Goal: Task Accomplishment & Management: Use online tool/utility

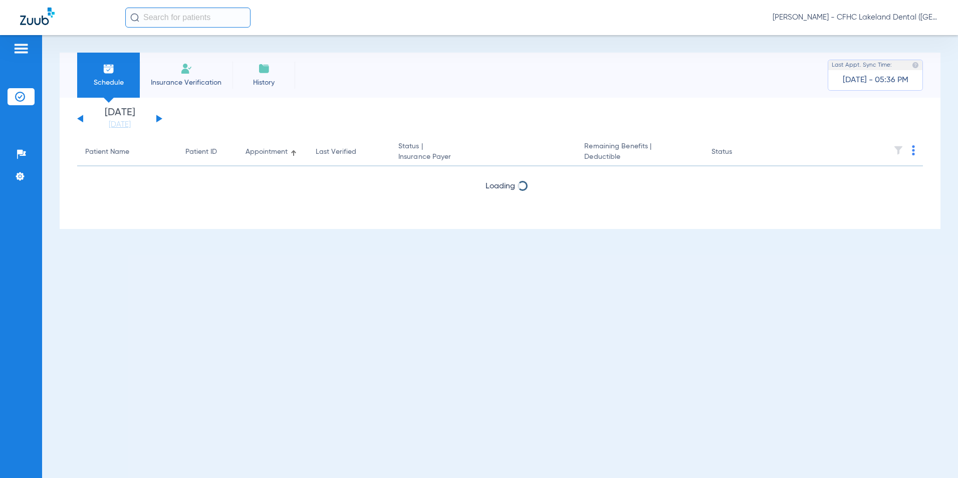
click at [159, 117] on button at bounding box center [159, 119] width 6 height 8
click at [159, 118] on button at bounding box center [159, 119] width 6 height 8
click at [159, 119] on button at bounding box center [159, 119] width 6 height 8
click at [83, 116] on button at bounding box center [80, 119] width 6 height 8
click at [82, 117] on button at bounding box center [80, 119] width 6 height 8
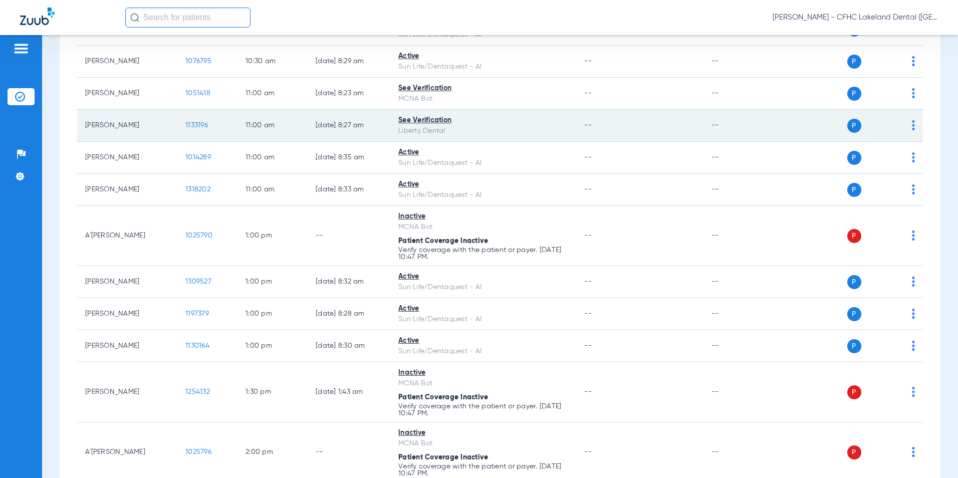
scroll to position [701, 0]
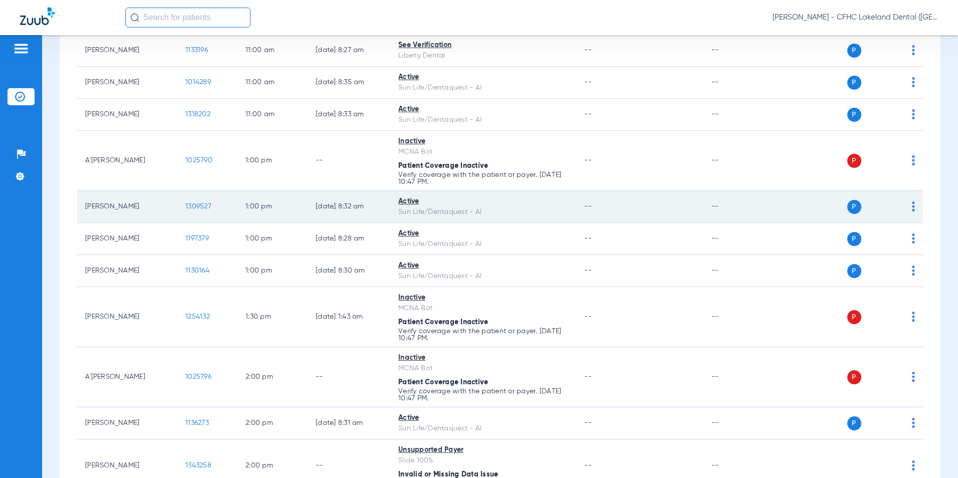
click at [198, 205] on span "1309527" at bounding box center [198, 206] width 26 height 7
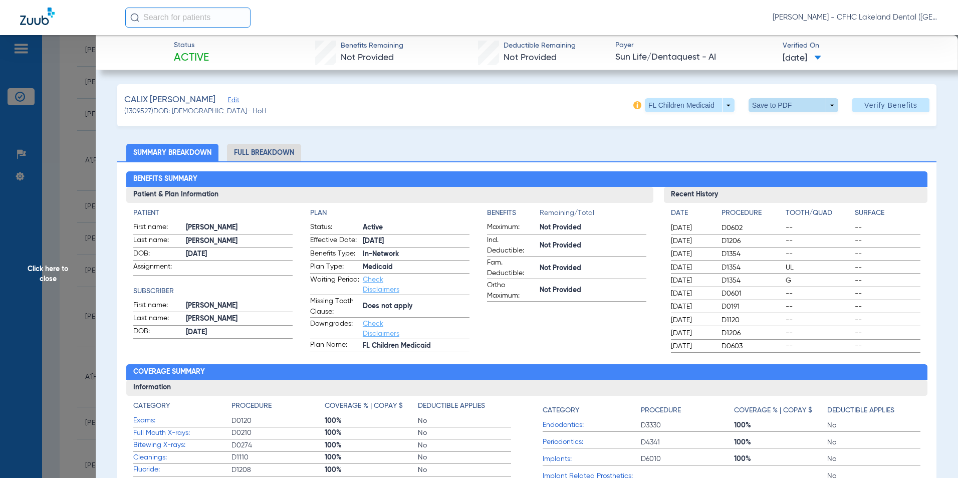
click at [791, 107] on span at bounding box center [793, 105] width 24 height 24
click at [780, 126] on span "Save to PDF" at bounding box center [790, 125] width 40 height 7
click at [65, 263] on span "Click here to close" at bounding box center [48, 274] width 96 height 478
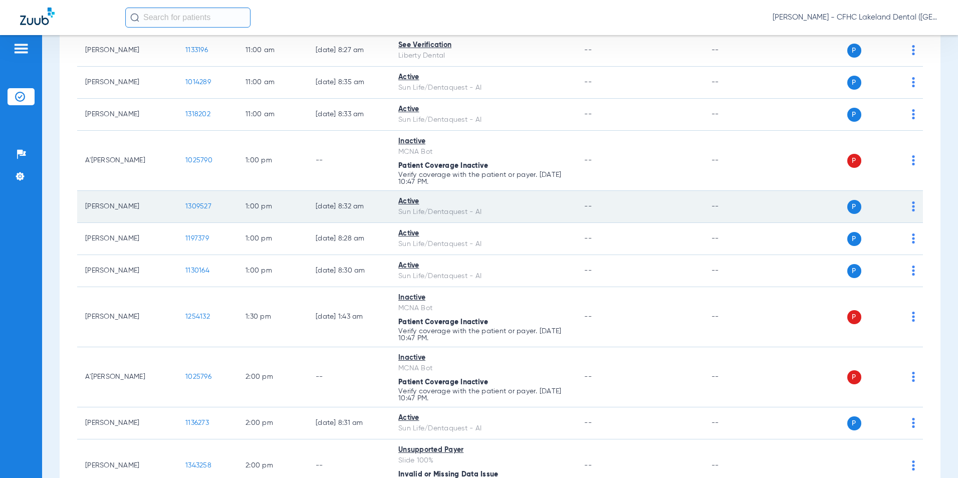
scroll to position [752, 0]
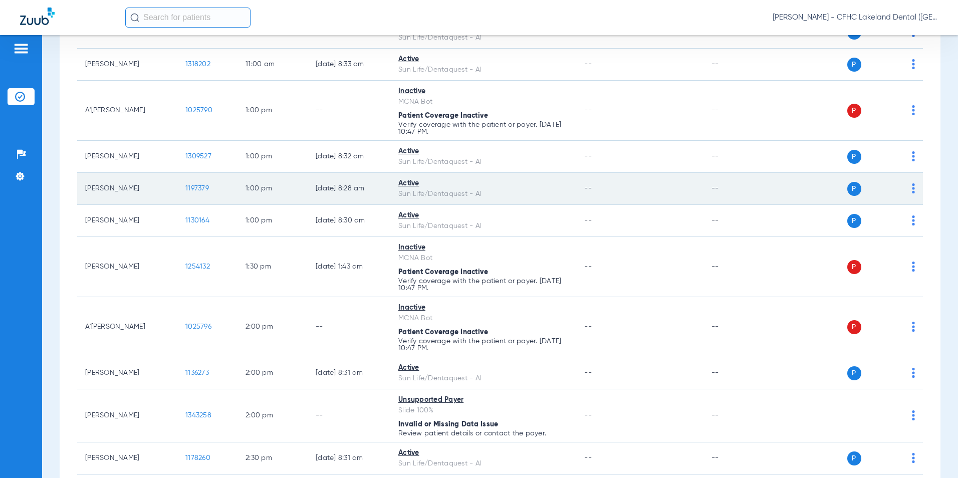
click at [195, 187] on span "1197379" at bounding box center [197, 188] width 24 height 7
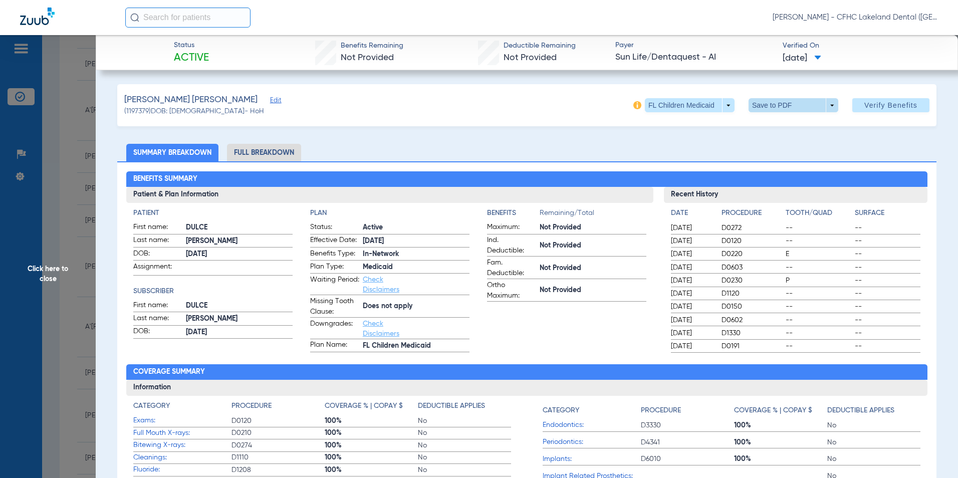
click at [782, 107] on span at bounding box center [793, 105] width 24 height 24
click at [770, 128] on span "Save to PDF" at bounding box center [790, 125] width 40 height 7
drag, startPoint x: 86, startPoint y: 264, endPoint x: 74, endPoint y: 259, distance: 12.4
click at [86, 263] on span "Click here to close" at bounding box center [48, 274] width 96 height 478
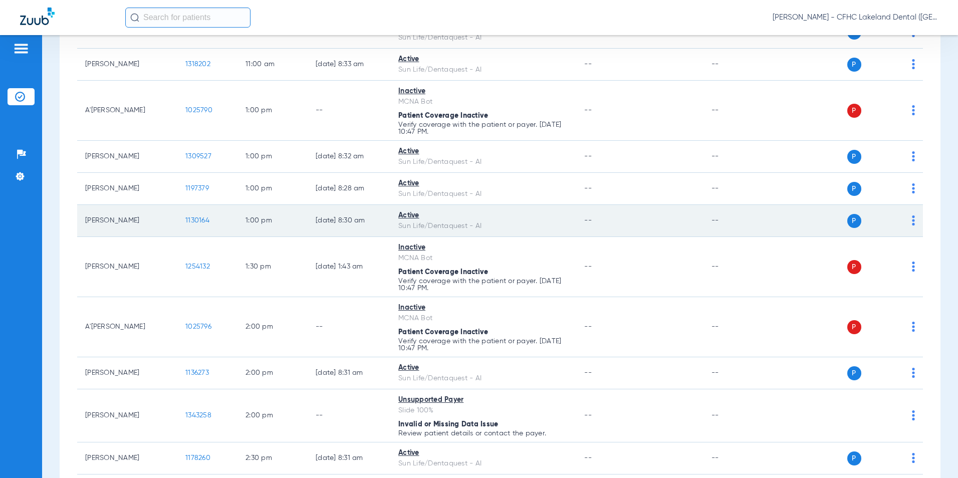
click at [192, 217] on span "1130164" at bounding box center [197, 220] width 24 height 7
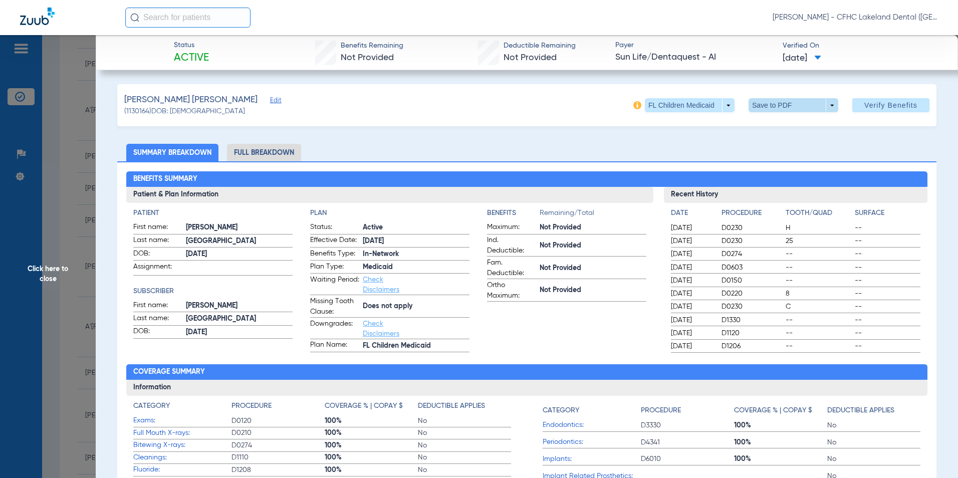
click at [787, 109] on span at bounding box center [793, 105] width 24 height 24
click at [781, 130] on button "insert_drive_file Save to PDF" at bounding box center [780, 125] width 76 height 20
click at [60, 281] on span "Click here to close" at bounding box center [48, 274] width 96 height 478
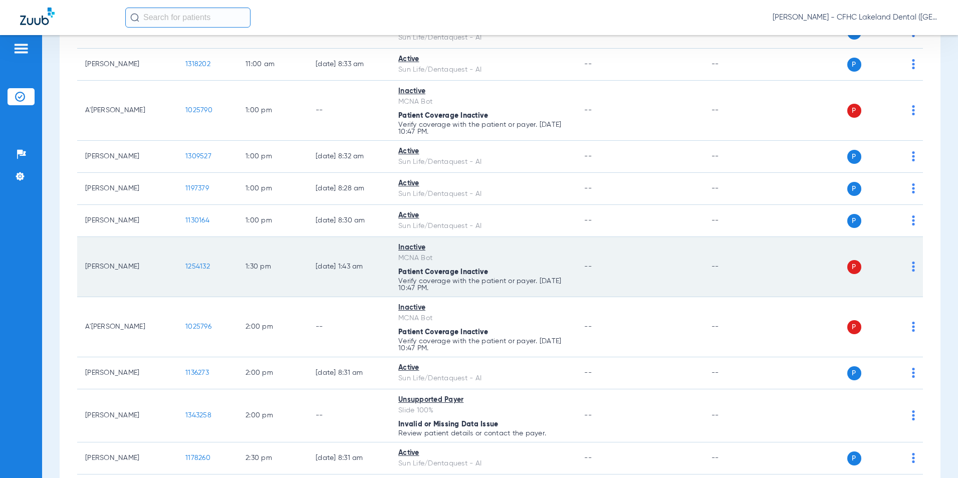
click at [204, 267] on span "1254132" at bounding box center [197, 266] width 25 height 7
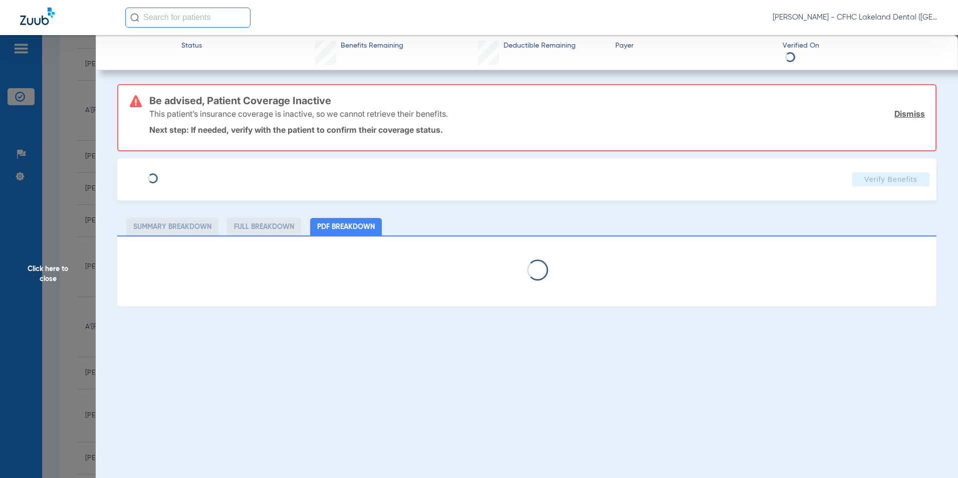
type input "[PERSON_NAME]"
type input "GRANT"
type input "[DATE]"
type input "9632803493"
type input "99999"
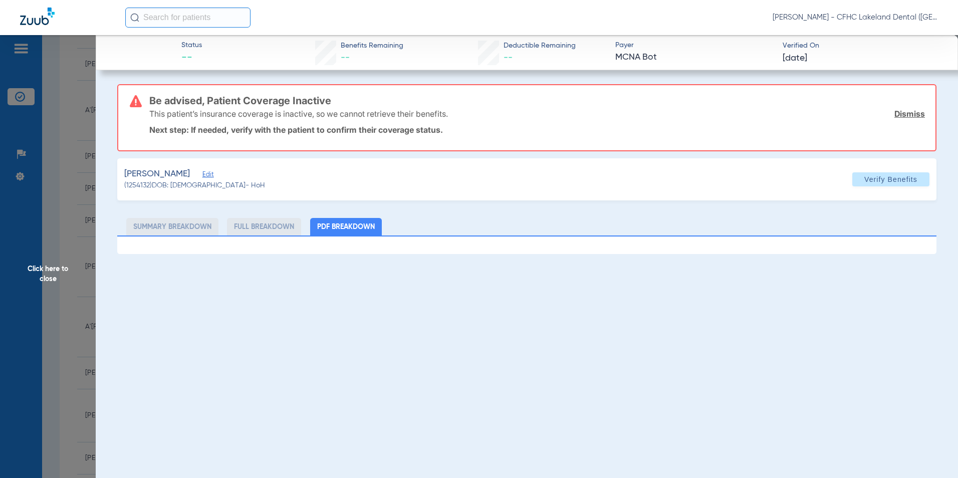
click at [202, 174] on span "Edit" at bounding box center [206, 176] width 9 height 10
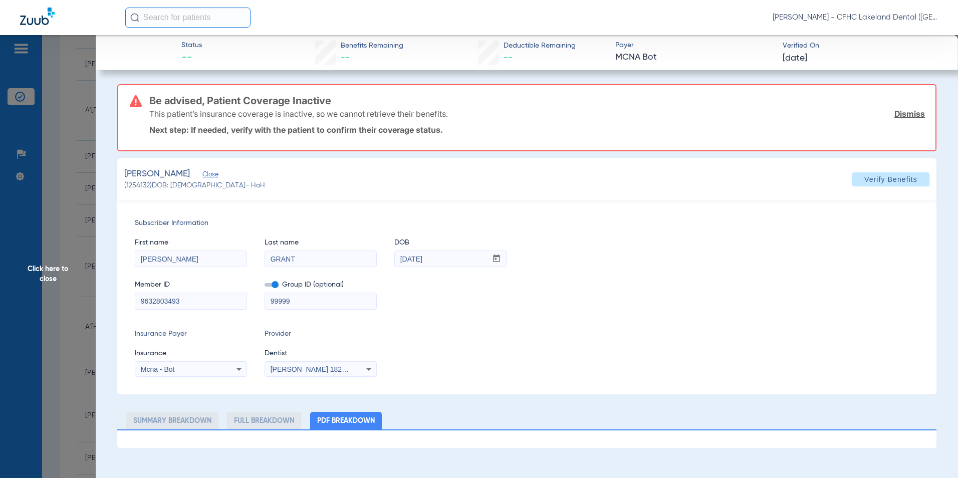
drag, startPoint x: 188, startPoint y: 303, endPoint x: 130, endPoint y: 305, distance: 58.2
click at [131, 306] on div "Subscriber Information First name [PERSON_NAME] Last name [PERSON_NAME] mm / dd…" at bounding box center [526, 297] width 819 height 194
click at [162, 365] on div "Mcna - Bot" at bounding box center [190, 369] width 111 height 12
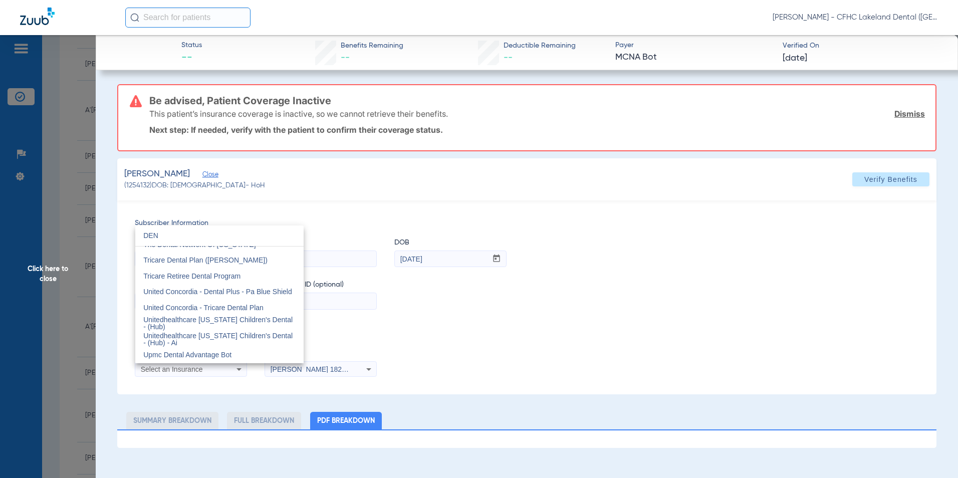
scroll to position [21, 0]
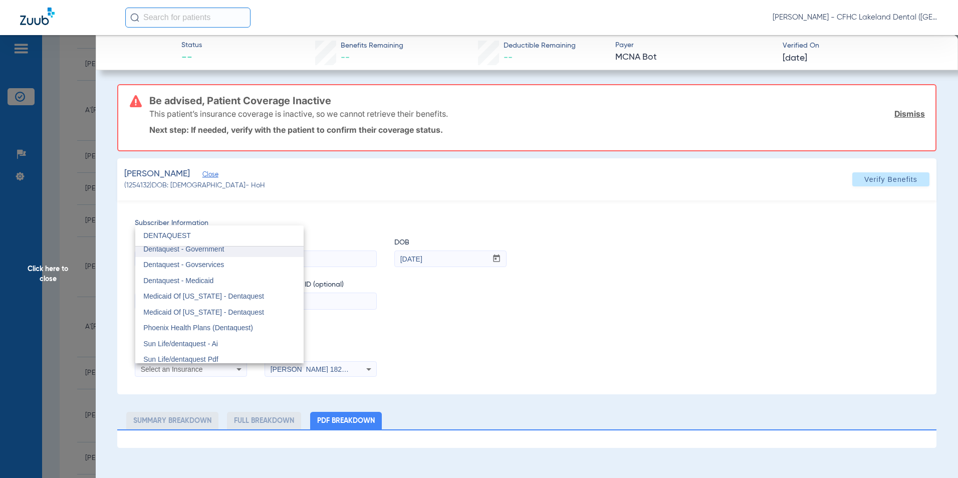
type input "DENTAQUEST"
click at [226, 256] on mat-option "Dentaquest - Government" at bounding box center [219, 249] width 168 height 16
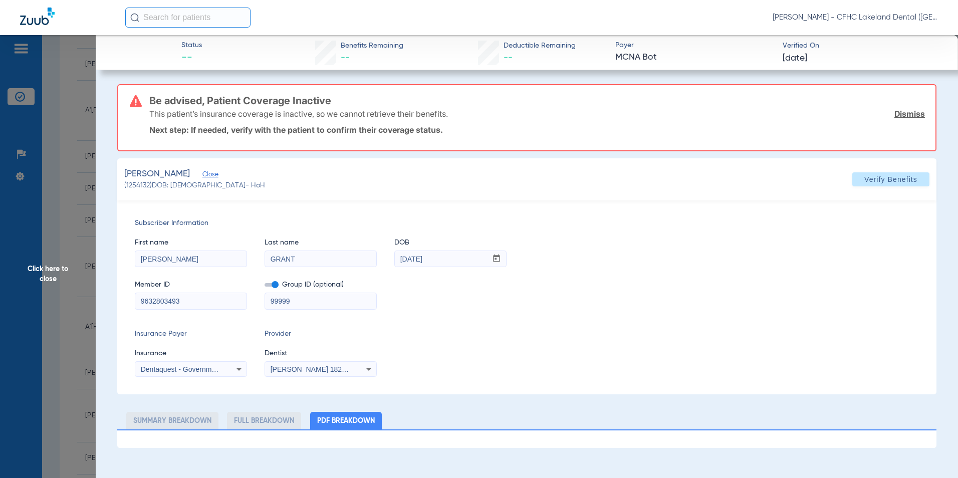
click at [355, 372] on div "[PERSON_NAME] 1821286287" at bounding box center [320, 369] width 111 height 12
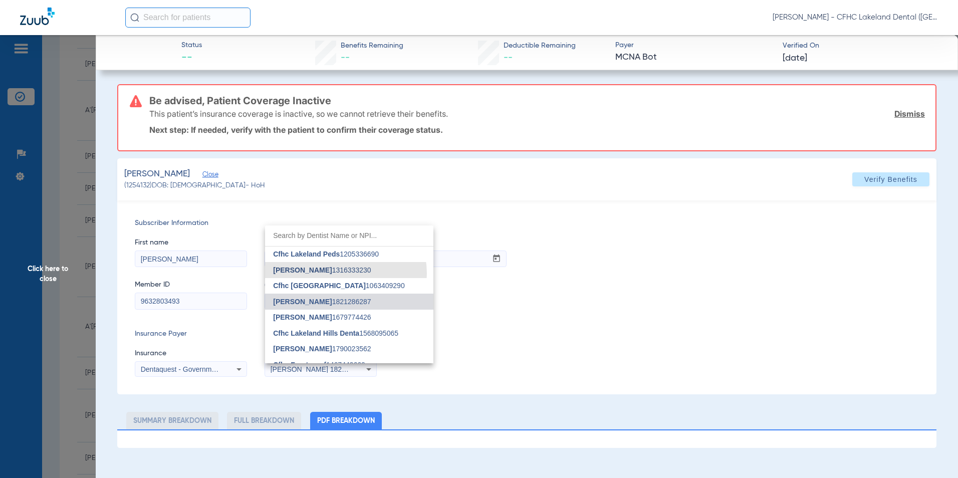
click at [342, 274] on mat-option "[PERSON_NAME] 1316333230" at bounding box center [349, 270] width 168 height 16
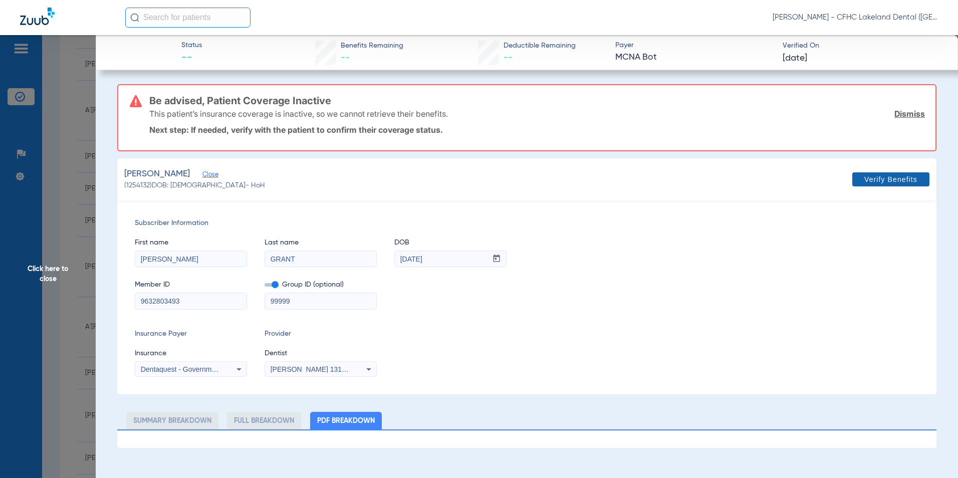
click at [868, 182] on span "Verify Benefits" at bounding box center [890, 179] width 53 height 8
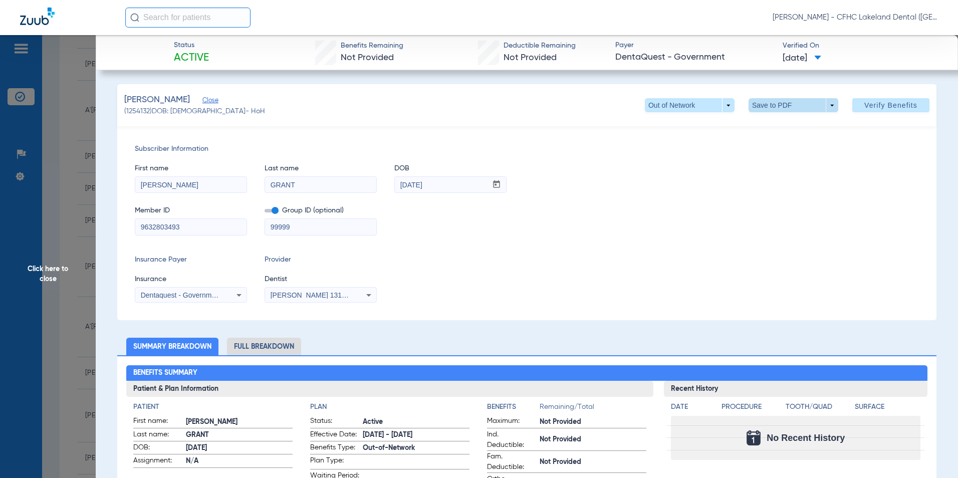
click at [798, 105] on span at bounding box center [793, 105] width 24 height 24
click at [784, 117] on button "insert_drive_file Save to PDF" at bounding box center [780, 125] width 76 height 20
drag, startPoint x: 44, startPoint y: 261, endPoint x: 29, endPoint y: 264, distance: 15.3
click at [44, 261] on span "Click here to close" at bounding box center [48, 274] width 96 height 478
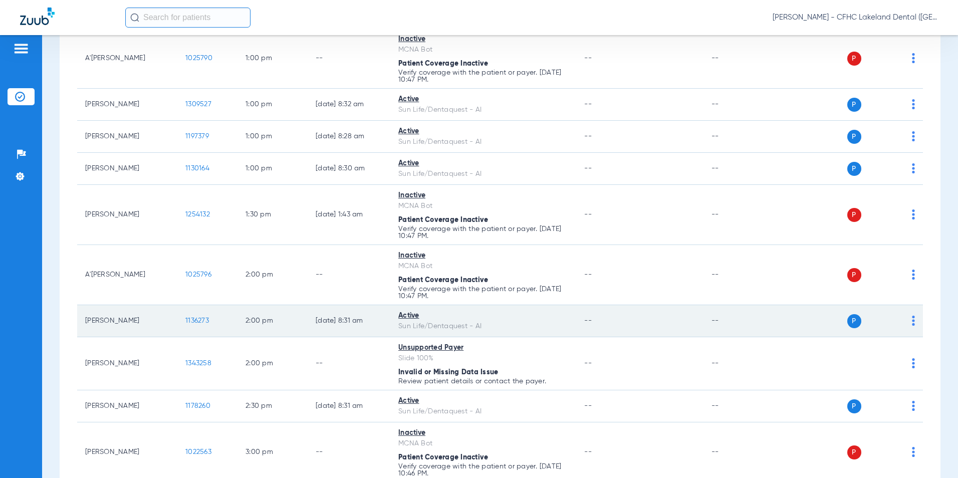
scroll to position [902, 0]
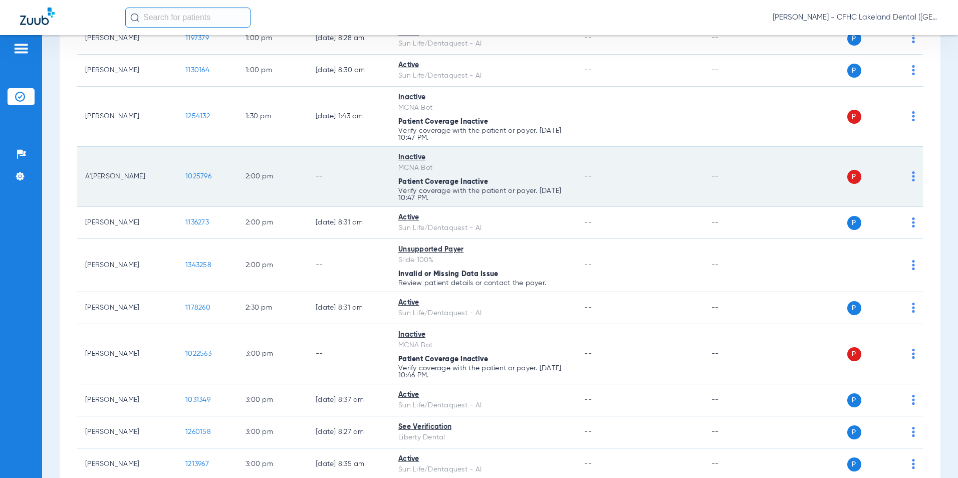
click at [190, 179] on span "1025796" at bounding box center [198, 176] width 26 height 7
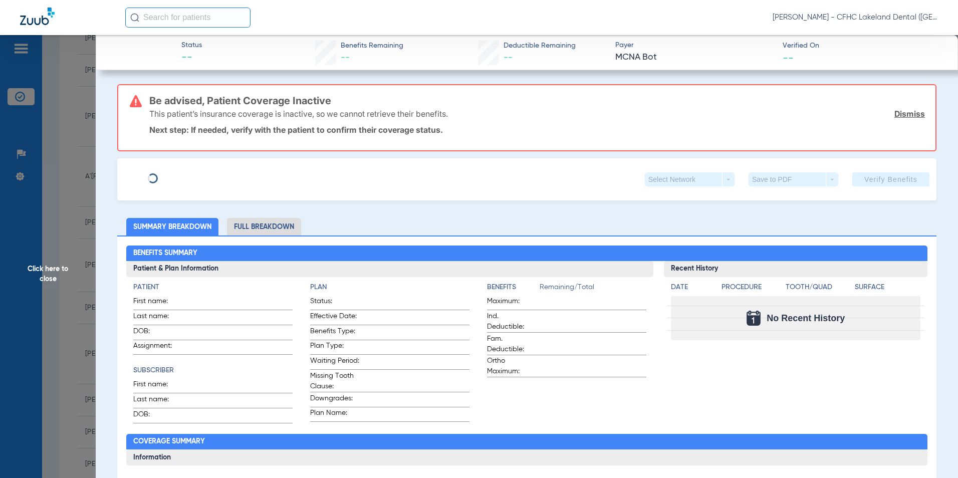
type input "A'SASHA"
type input "LAMONES"
type input "[DATE]"
type input "9460471234"
type input "99999"
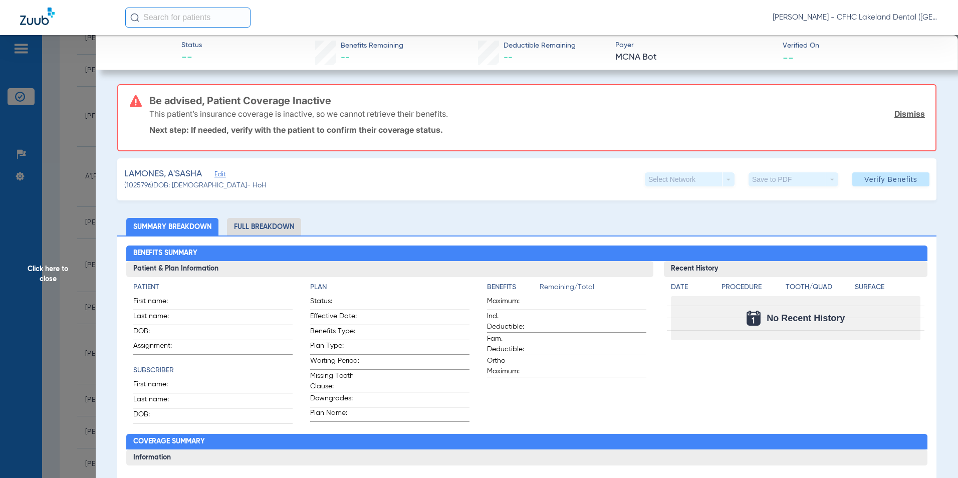
click at [221, 177] on span "Edit" at bounding box center [218, 176] width 9 height 10
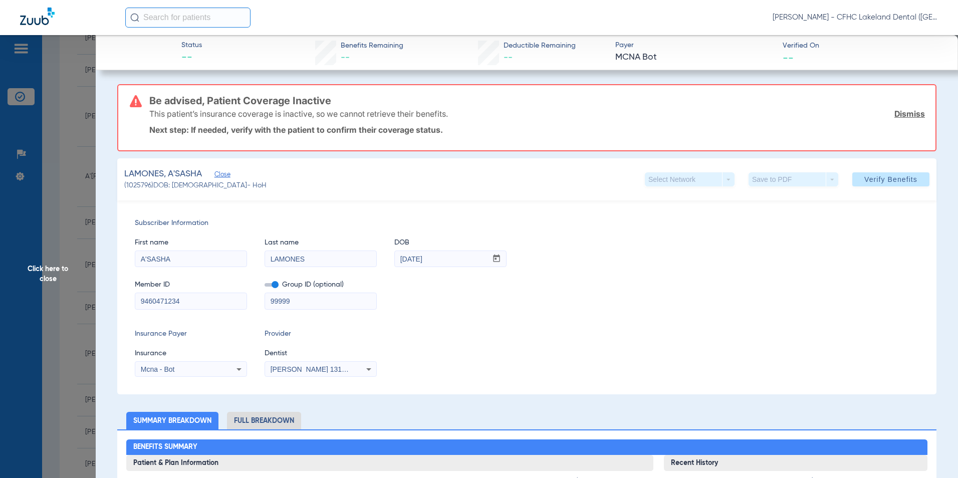
drag, startPoint x: 178, startPoint y: 302, endPoint x: 142, endPoint y: 305, distance: 35.7
click at [143, 305] on input "9460471234" at bounding box center [190, 301] width 111 height 16
click at [198, 302] on input "9460471234" at bounding box center [190, 301] width 111 height 16
click at [192, 302] on input "9460471234" at bounding box center [190, 301] width 111 height 16
drag, startPoint x: 192, startPoint y: 302, endPoint x: 186, endPoint y: 303, distance: 5.5
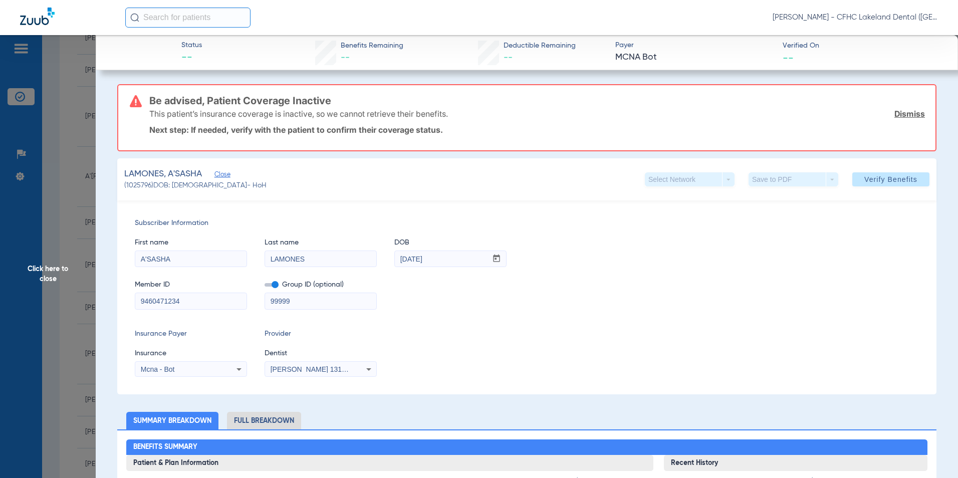
click at [191, 302] on input "9460471234" at bounding box center [190, 301] width 111 height 16
drag, startPoint x: 186, startPoint y: 303, endPoint x: 106, endPoint y: 290, distance: 80.6
click at [44, 271] on span "Click here to close" at bounding box center [48, 274] width 96 height 478
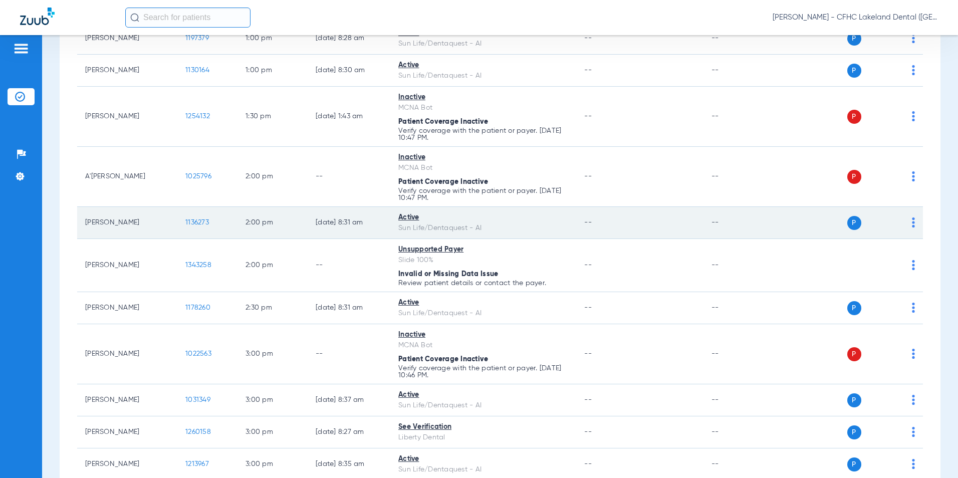
click at [190, 220] on span "1136273" at bounding box center [197, 222] width 24 height 7
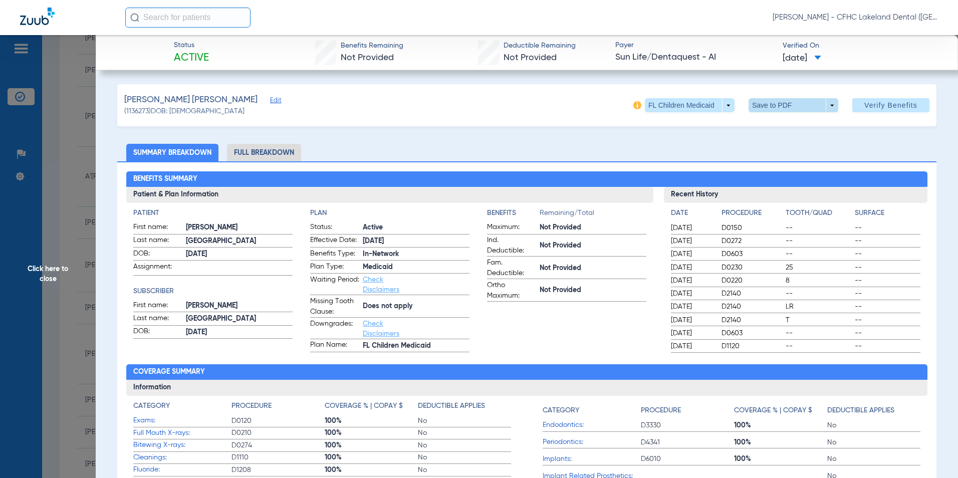
click at [802, 107] on span at bounding box center [794, 105] width 90 height 14
click at [774, 126] on span "Save to PDF" at bounding box center [790, 125] width 40 height 7
click at [51, 270] on span "Click here to close" at bounding box center [48, 274] width 96 height 478
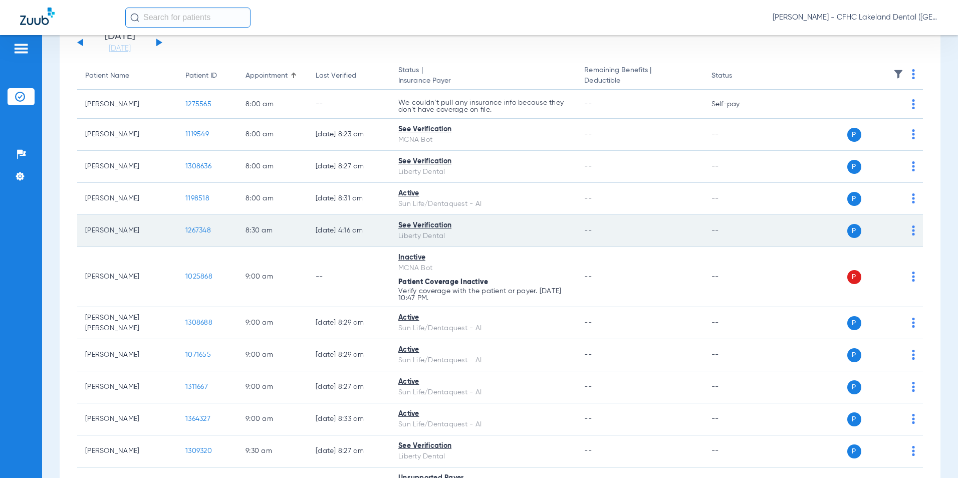
scroll to position [0, 0]
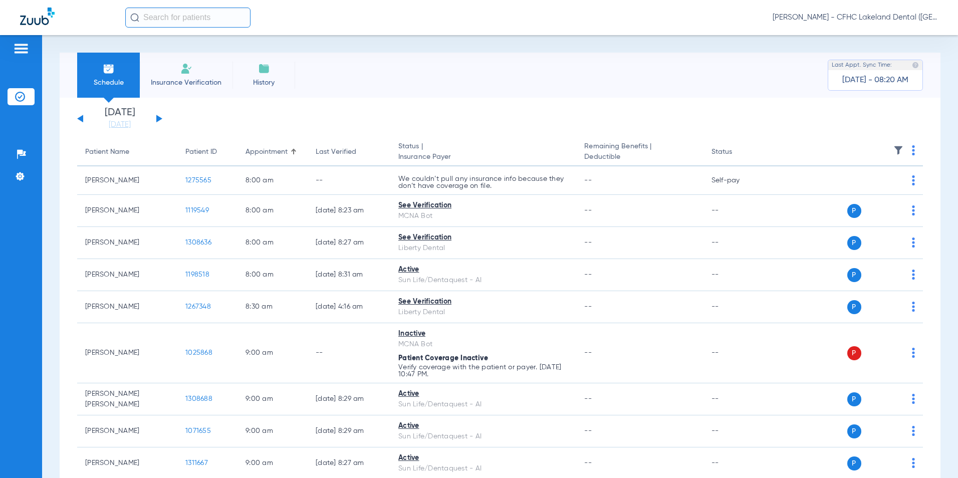
click at [186, 86] on span "Insurance Verification" at bounding box center [186, 83] width 78 height 10
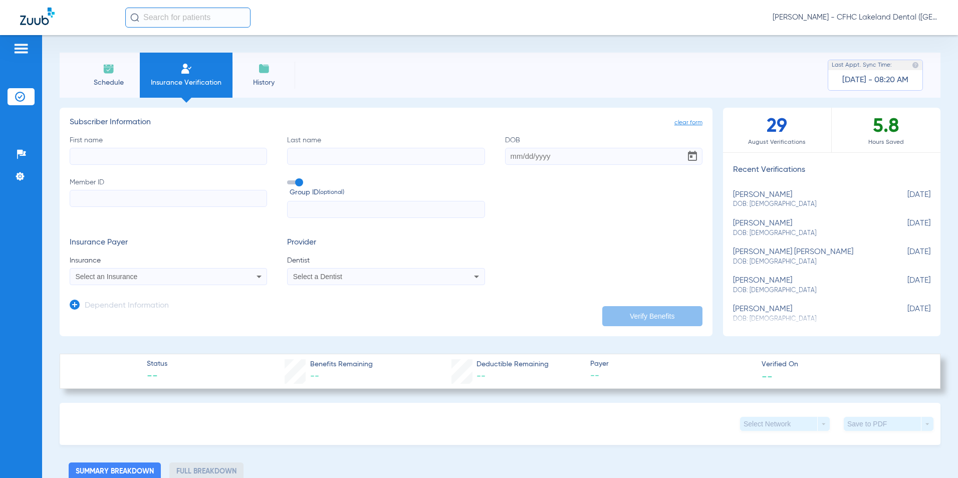
click at [123, 159] on input "First name" at bounding box center [168, 156] width 197 height 17
type input "JAYLA"
type input "[PERSON_NAME]"
click at [525, 159] on input "05162009" at bounding box center [603, 156] width 197 height 17
click at [516, 156] on input "0516/2009" at bounding box center [603, 156] width 197 height 17
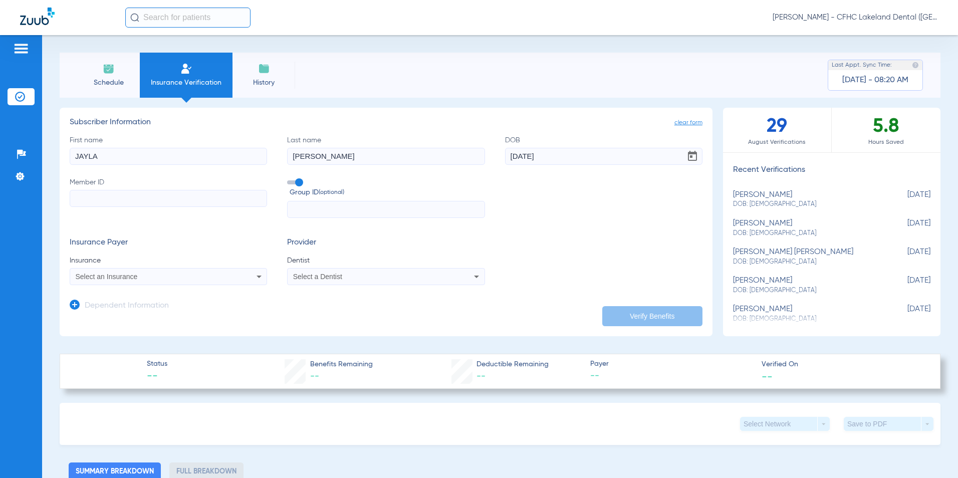
type input "[DATE]"
click at [180, 192] on input "Member ID" at bounding box center [168, 198] width 197 height 17
type input "7808608674"
click at [89, 287] on app-dependent-form "Dependent Information" at bounding box center [386, 302] width 633 height 34
click at [96, 280] on span "Select an Insurance" at bounding box center [107, 277] width 62 height 8
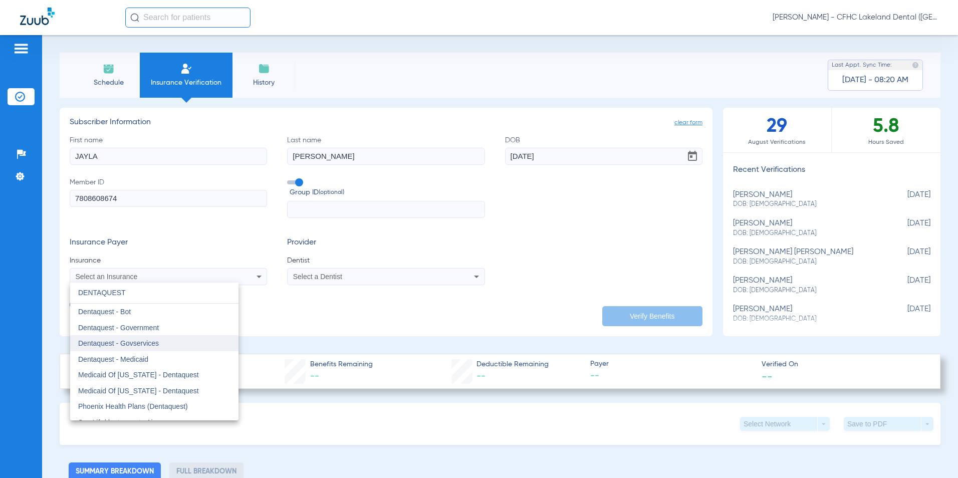
type input "DENTAQUEST"
click at [149, 344] on span "Dentaquest - Govservices" at bounding box center [118, 343] width 81 height 8
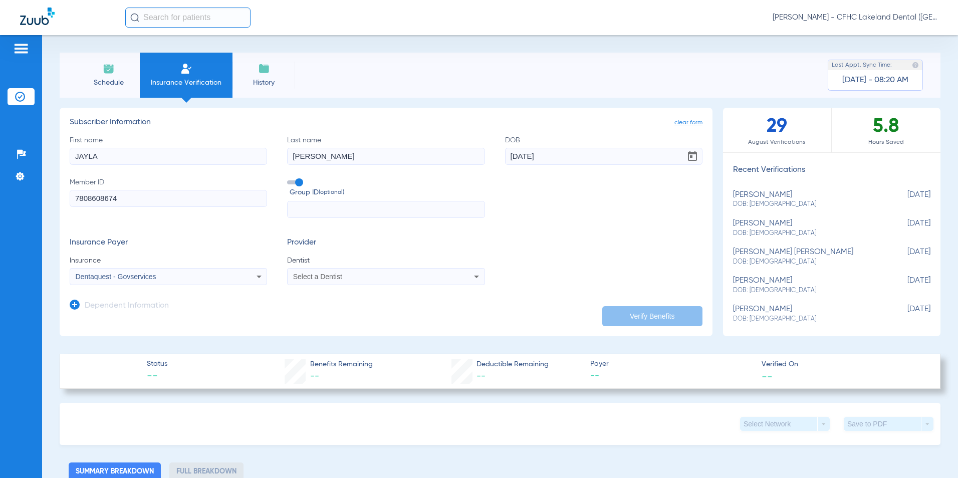
click at [333, 272] on div "Select a Dentist" at bounding box center [386, 277] width 196 height 12
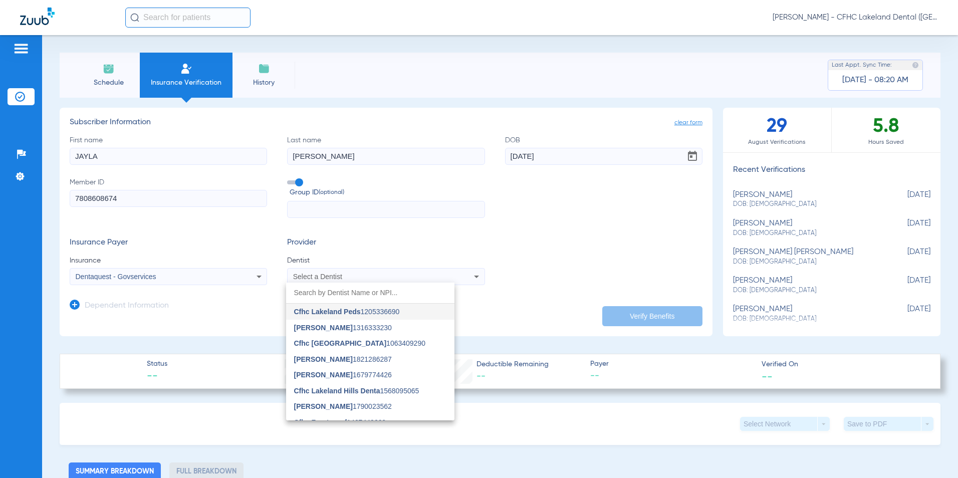
drag, startPoint x: 333, startPoint y: 272, endPoint x: 338, endPoint y: 334, distance: 61.8
click at [338, 334] on mat-option "[PERSON_NAME] 1316333230" at bounding box center [370, 328] width 168 height 16
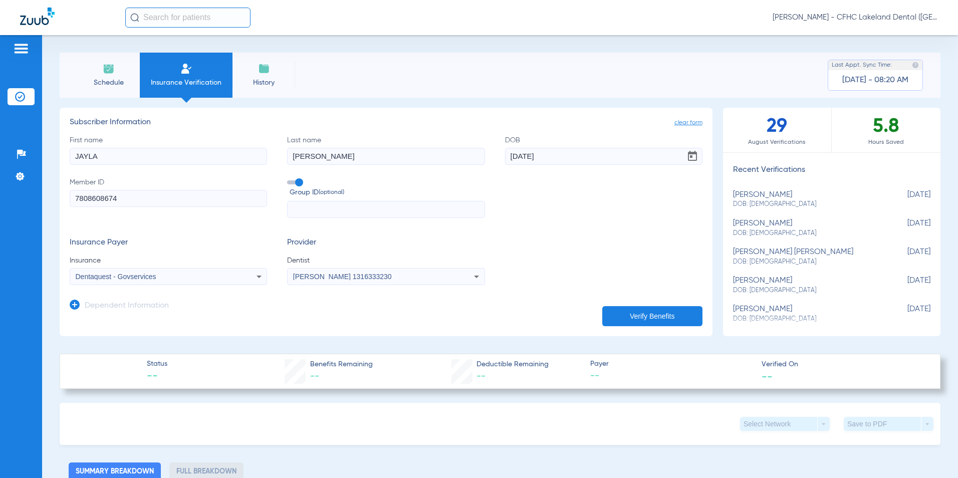
click at [619, 308] on button "Verify Benefits" at bounding box center [652, 316] width 100 height 20
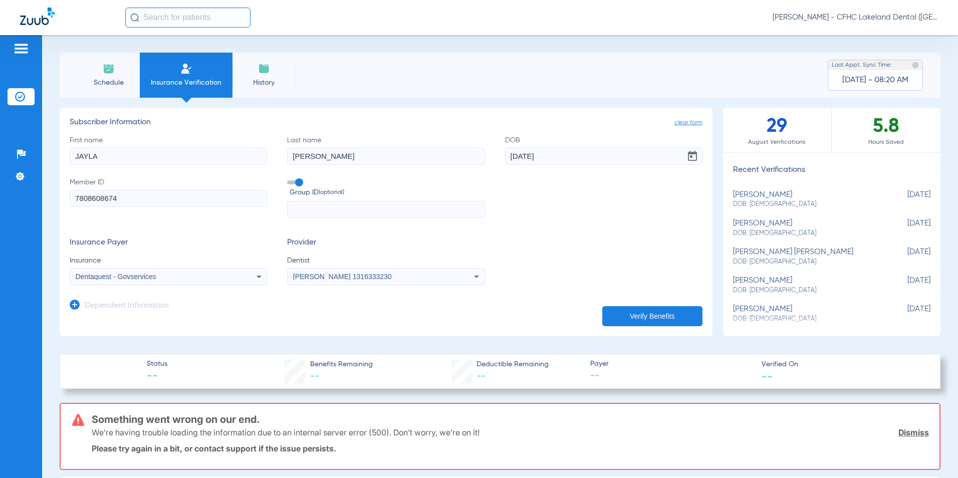
click at [143, 272] on div "Dentaquest - Govservices" at bounding box center [168, 277] width 196 height 12
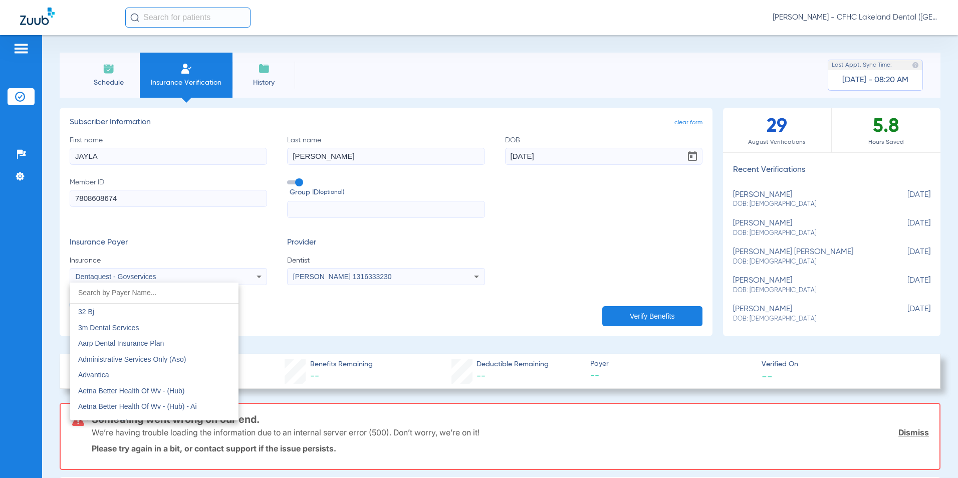
scroll to position [2898, 0]
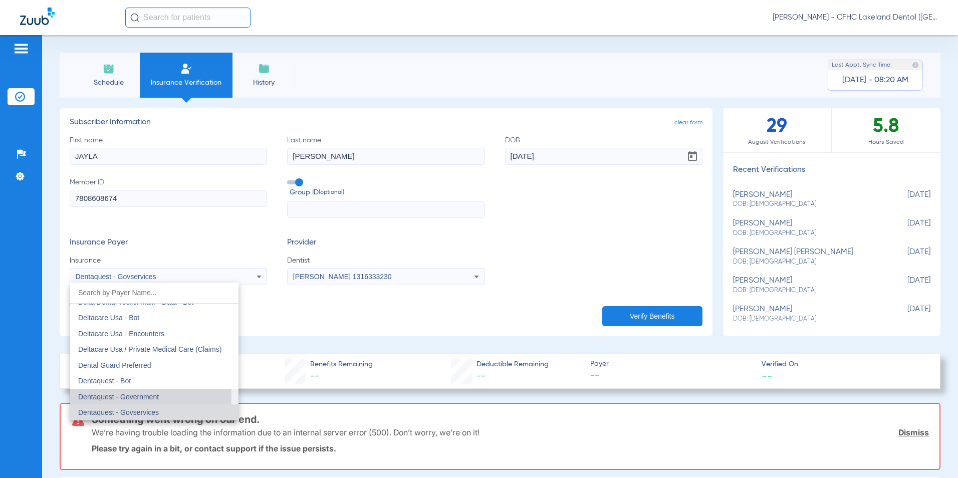
click at [123, 396] on span "Dentaquest - Government" at bounding box center [118, 397] width 81 height 8
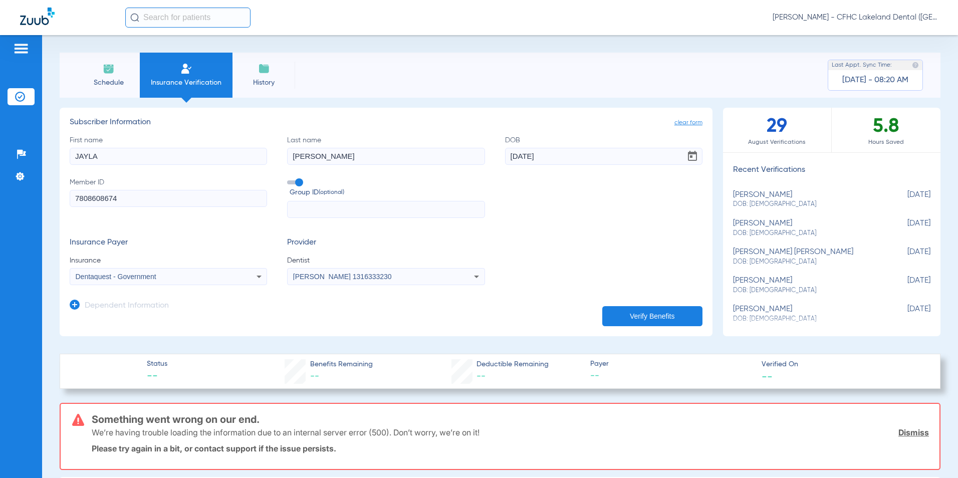
click at [637, 315] on button "Verify Benefits" at bounding box center [652, 316] width 100 height 20
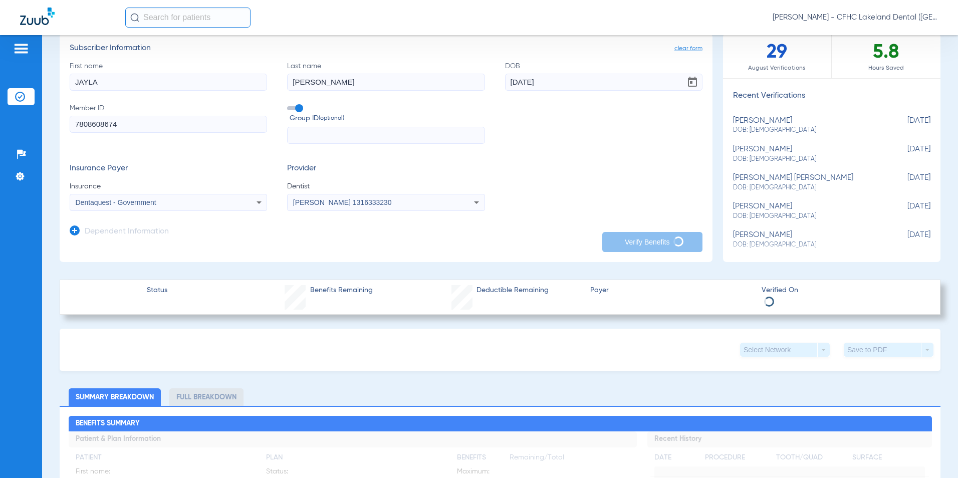
scroll to position [100, 0]
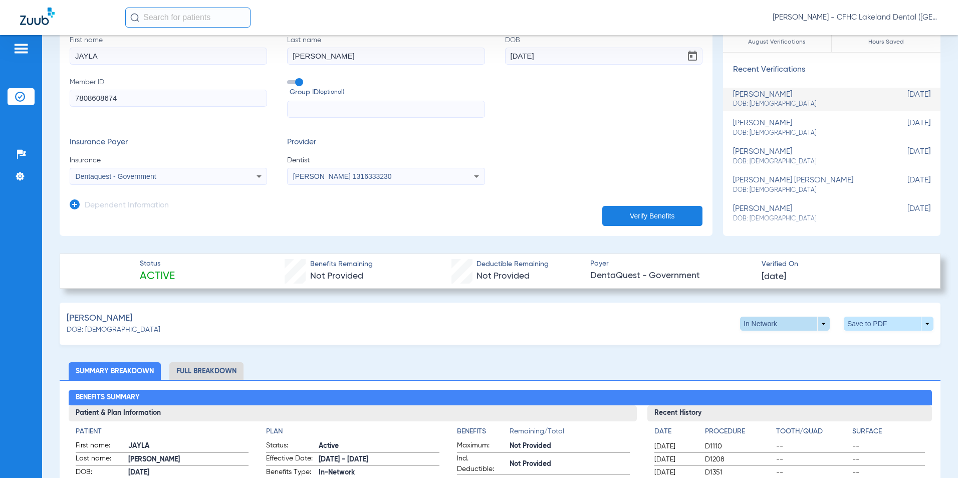
click at [788, 330] on span at bounding box center [785, 324] width 24 height 24
click at [859, 324] on div at bounding box center [479, 239] width 958 height 478
click at [859, 324] on span at bounding box center [889, 324] width 90 height 14
click at [793, 341] on span "Save to PDF" at bounding box center [806, 342] width 40 height 7
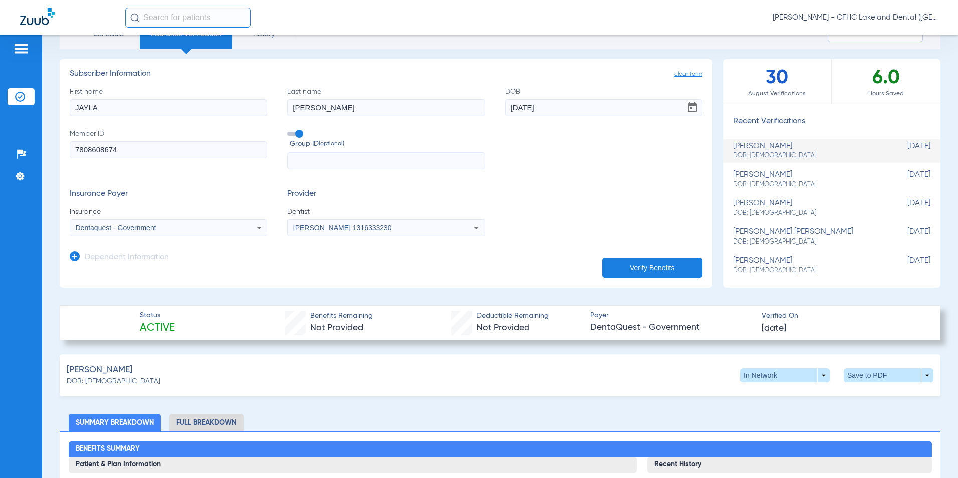
scroll to position [0, 0]
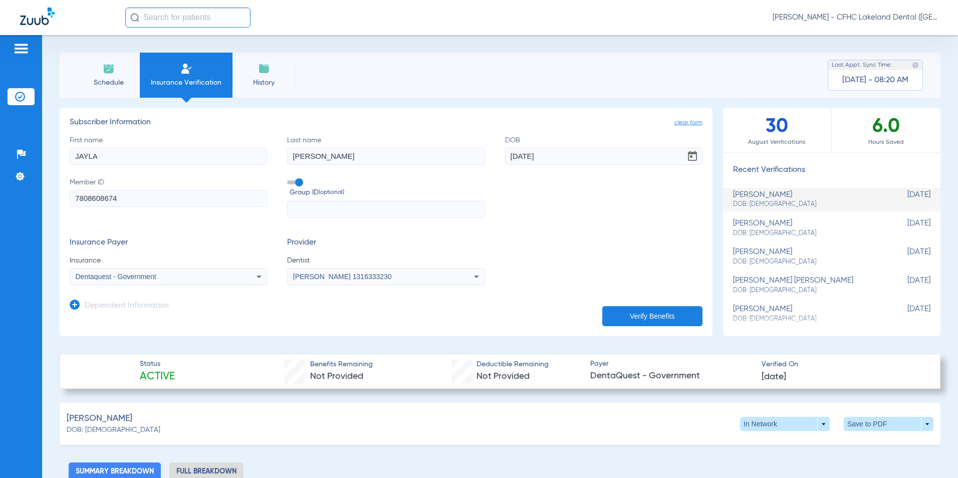
click at [98, 77] on li "Schedule" at bounding box center [108, 75] width 63 height 45
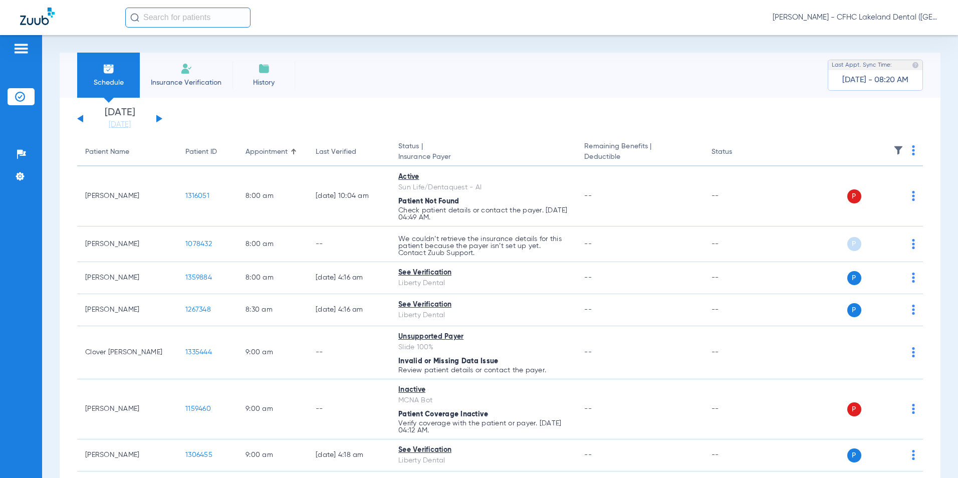
click at [158, 119] on button at bounding box center [159, 119] width 6 height 8
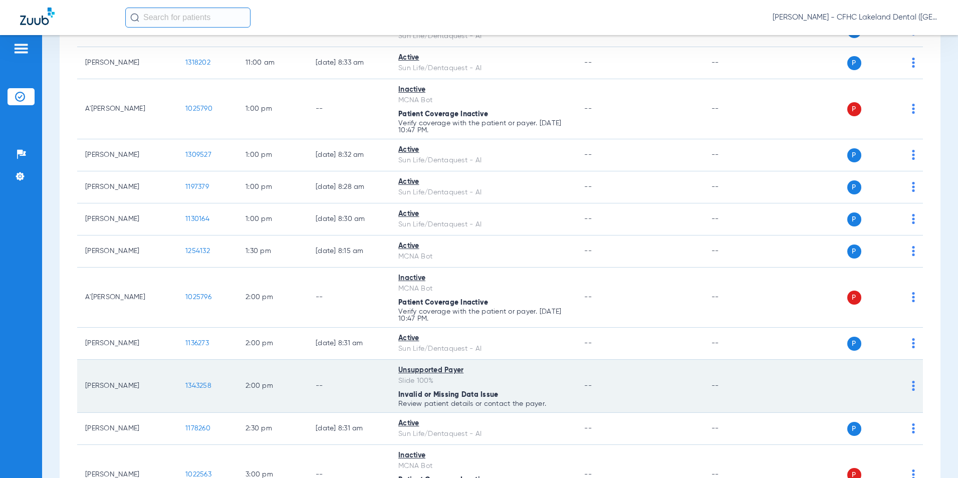
scroll to position [802, 0]
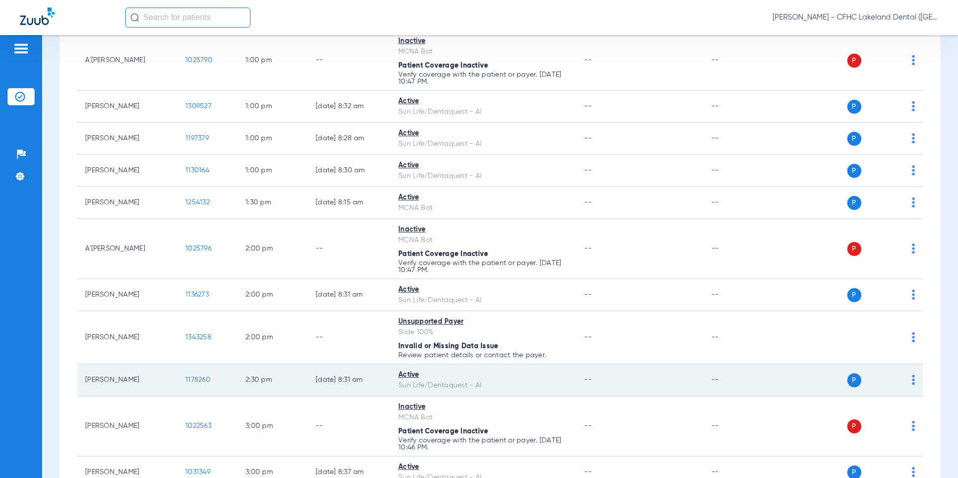
click at [193, 378] on span "1178260" at bounding box center [197, 379] width 25 height 7
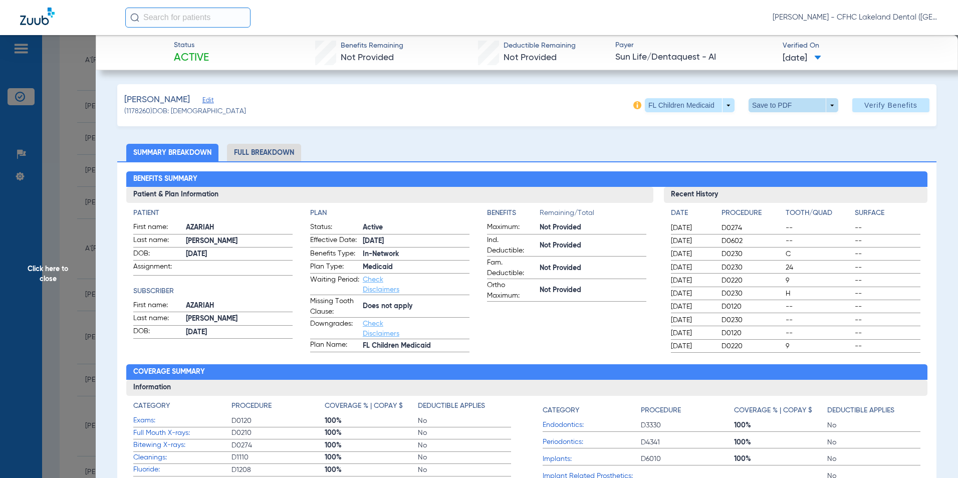
click at [818, 108] on span at bounding box center [794, 105] width 90 height 14
click at [797, 129] on button "insert_drive_file Save to PDF" at bounding box center [780, 125] width 76 height 20
click at [58, 267] on span "Click here to close" at bounding box center [48, 274] width 96 height 478
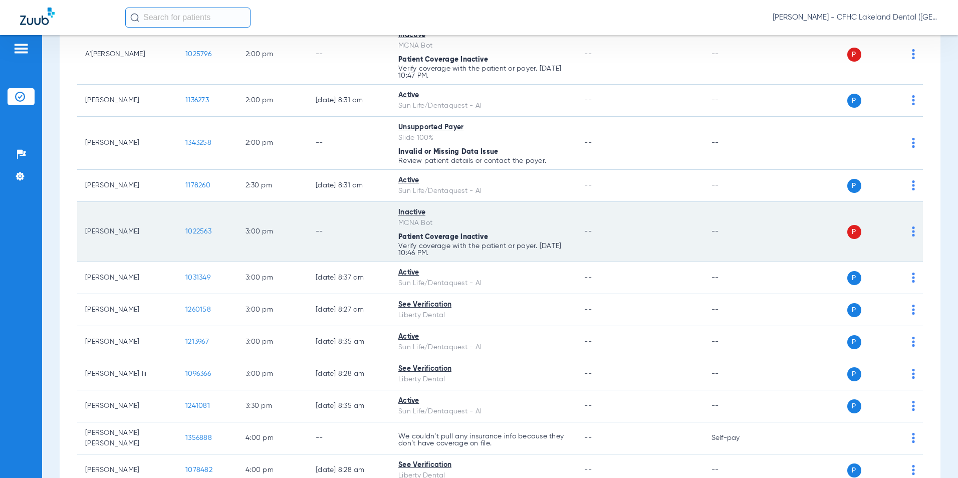
scroll to position [1002, 0]
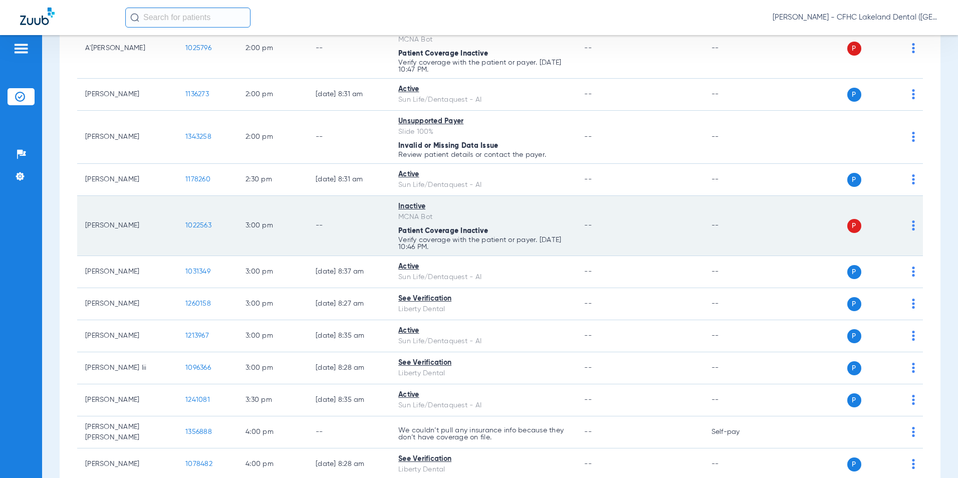
click at [199, 224] on span "1022563" at bounding box center [198, 225] width 26 height 7
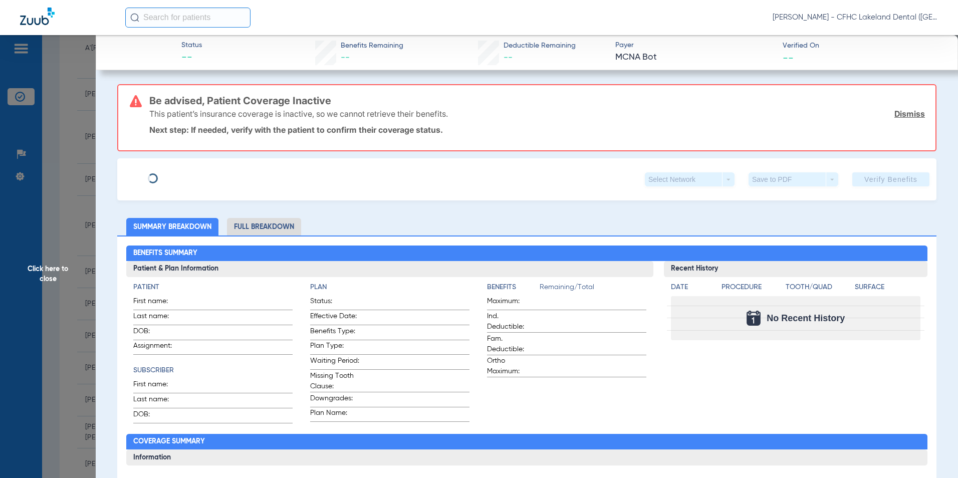
type input "XAZAVIEN"
type input "LAMONES"
type input "[DATE]"
type input "9479127008"
type input "99999"
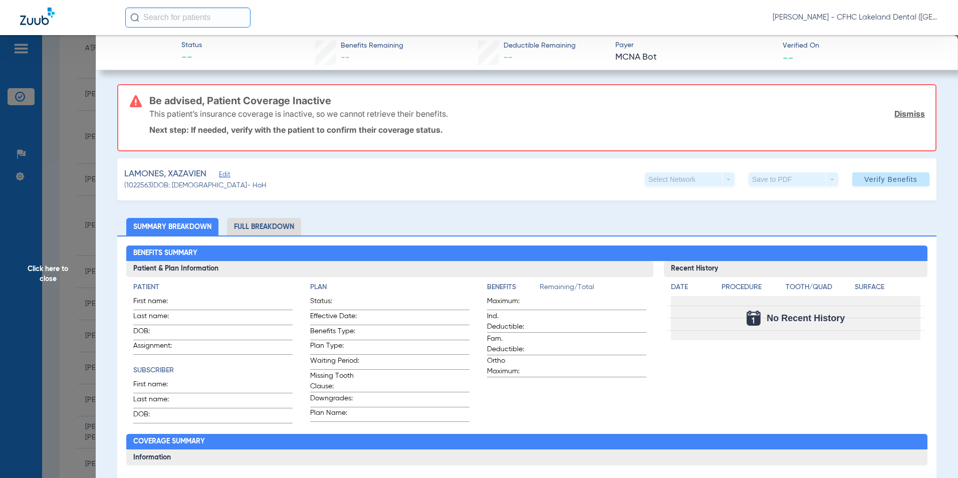
click at [227, 181] on span "(1022563) DOB: [DEMOGRAPHIC_DATA] - HoH" at bounding box center [195, 185] width 142 height 11
click at [223, 178] on span "Edit" at bounding box center [223, 176] width 9 height 10
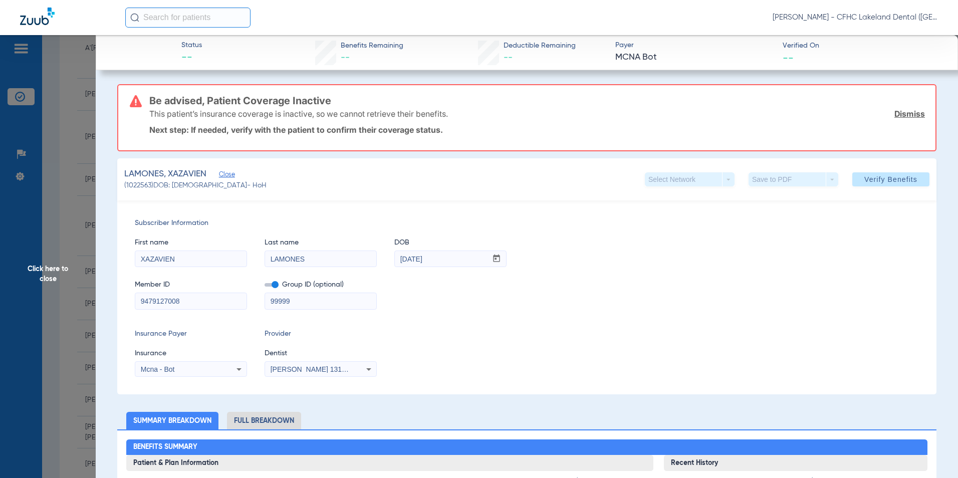
drag, startPoint x: 158, startPoint y: 301, endPoint x: 112, endPoint y: 295, distance: 46.6
click at [69, 265] on span "Click here to close" at bounding box center [48, 274] width 96 height 478
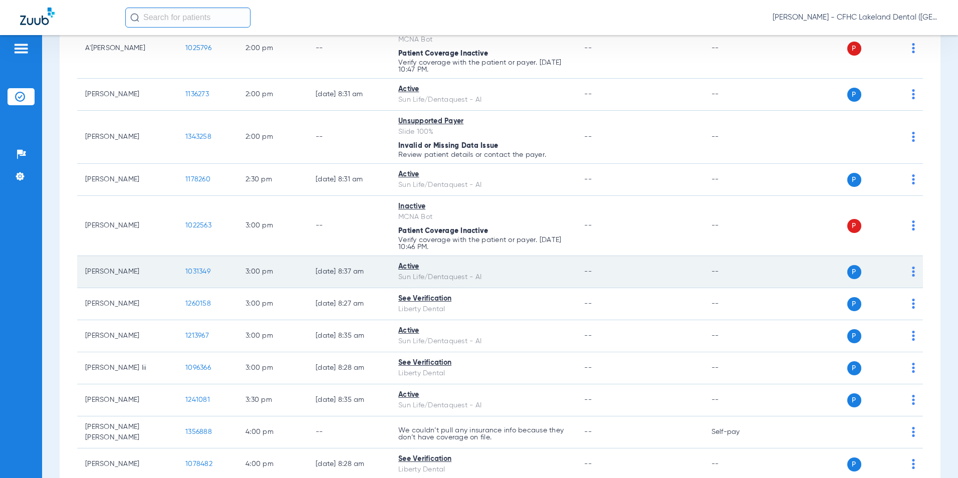
click at [197, 272] on span "1031349" at bounding box center [197, 271] width 25 height 7
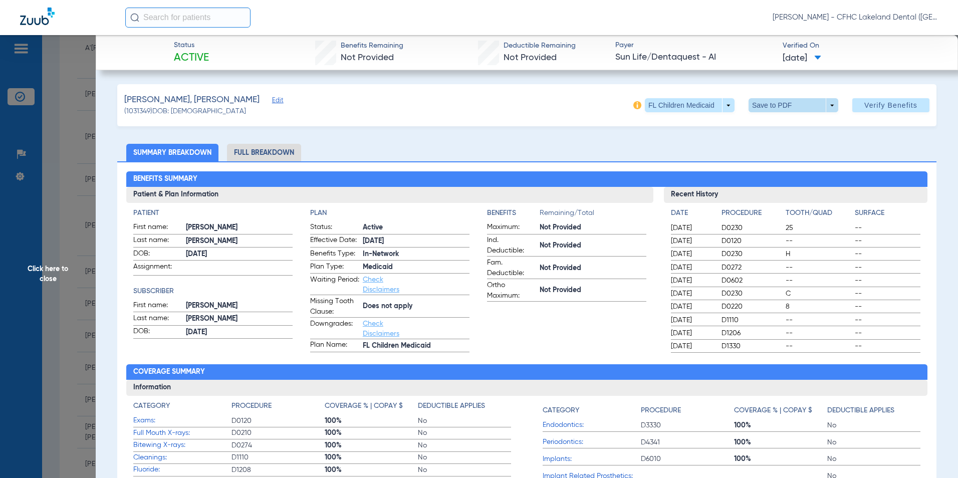
click at [823, 103] on span at bounding box center [794, 105] width 90 height 14
click at [788, 127] on span "Save to PDF" at bounding box center [790, 125] width 40 height 7
click at [73, 249] on span "Click here to close" at bounding box center [48, 274] width 96 height 478
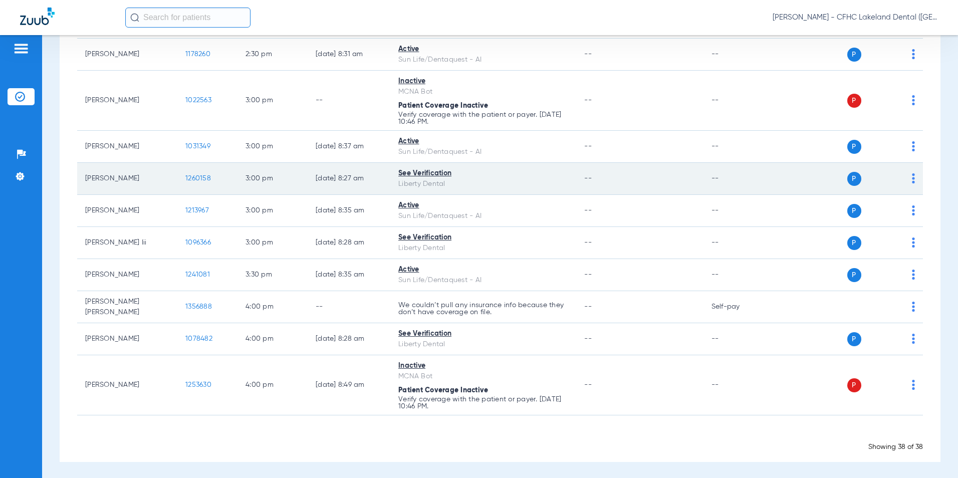
scroll to position [1129, 0]
click at [202, 180] on span "1260158" at bounding box center [198, 176] width 26 height 7
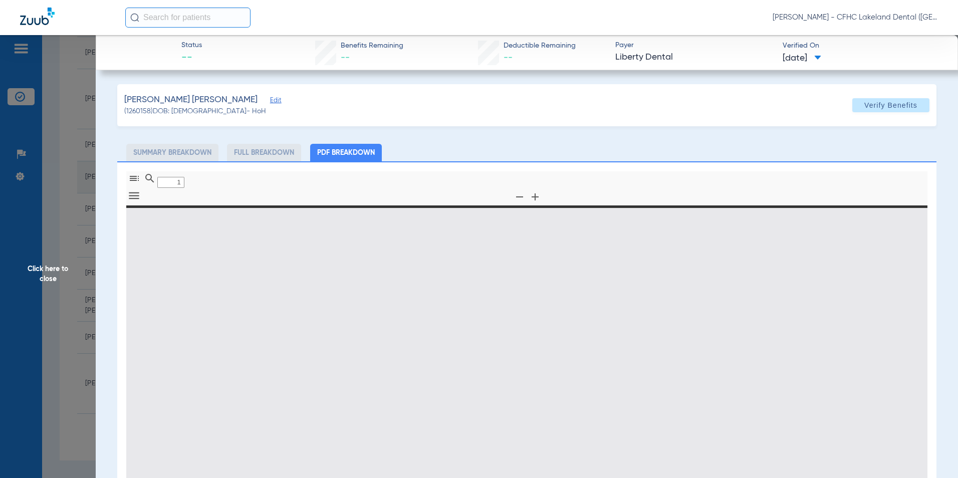
type input "0"
select select "page-width"
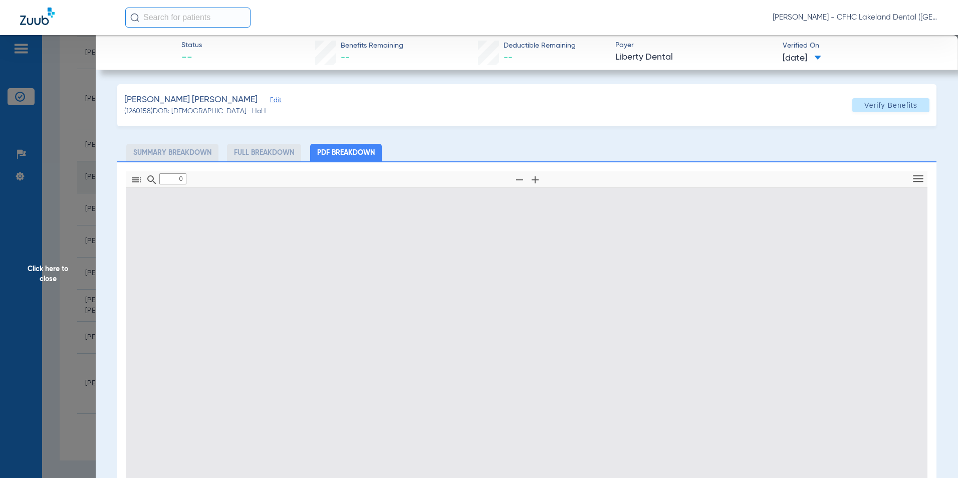
type input "1"
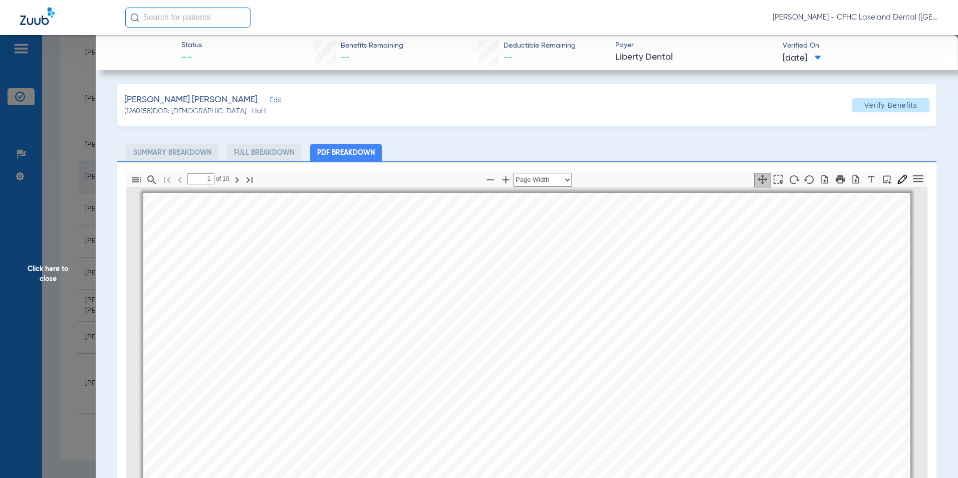
scroll to position [5, 0]
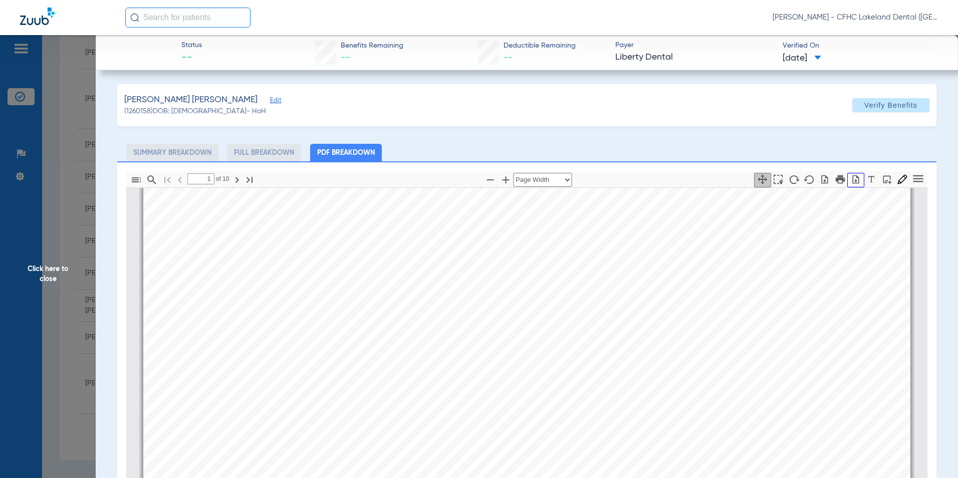
click at [851, 177] on icon "button" at bounding box center [856, 179] width 10 height 10
click at [76, 266] on span "Click here to close" at bounding box center [48, 274] width 96 height 478
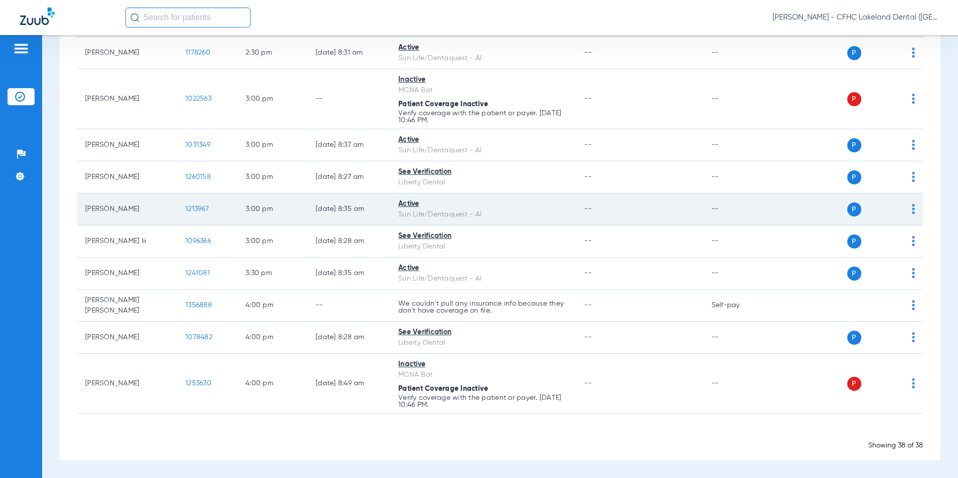
click at [196, 207] on span "1213967" at bounding box center [197, 208] width 24 height 7
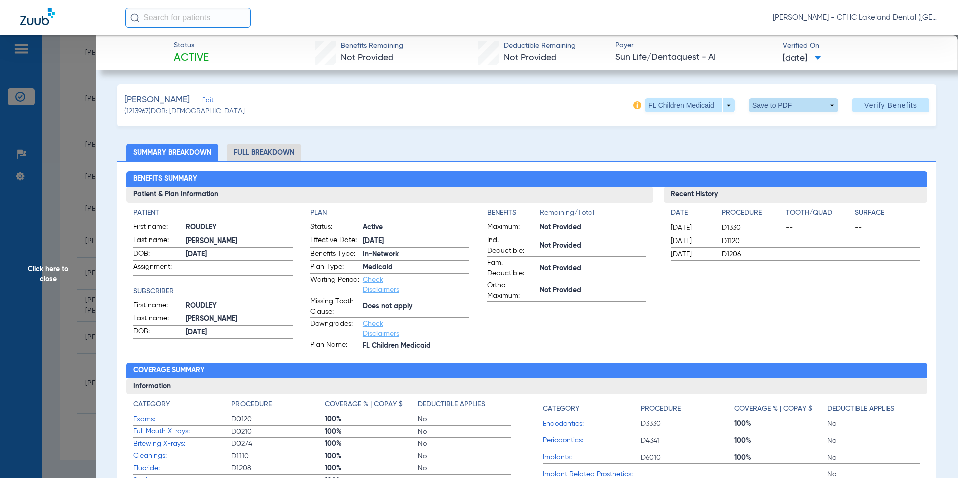
click at [785, 107] on span at bounding box center [793, 105] width 24 height 24
click at [790, 129] on button "insert_drive_file Save to PDF" at bounding box center [780, 125] width 76 height 20
click at [56, 270] on span "Click here to close" at bounding box center [48, 274] width 96 height 478
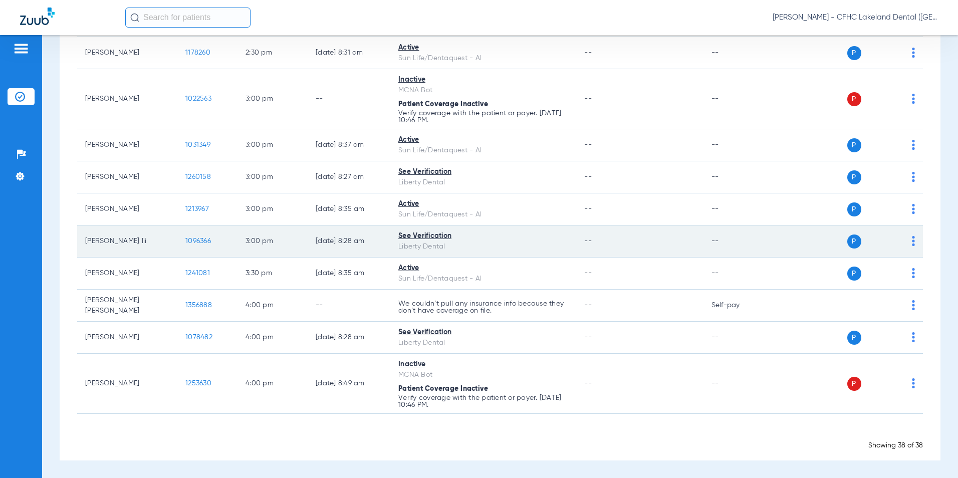
click at [202, 241] on span "1096366" at bounding box center [198, 241] width 26 height 7
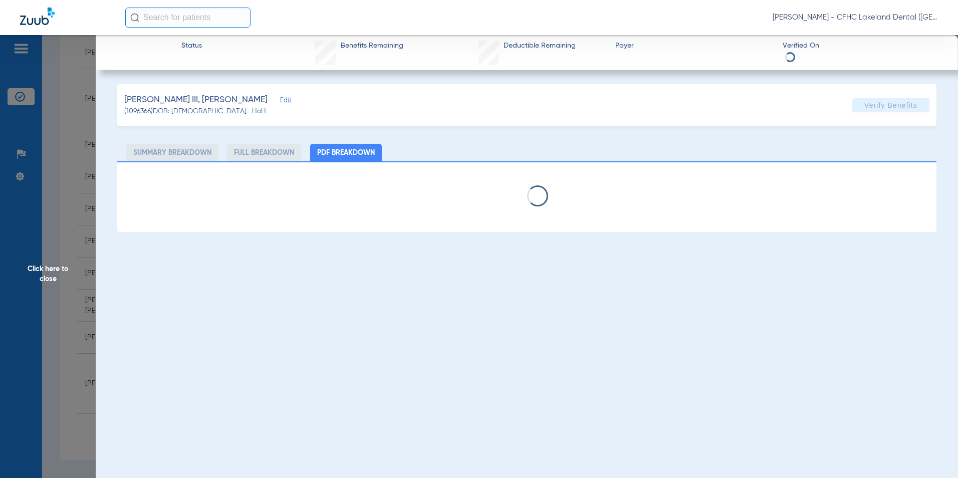
select select "page-width"
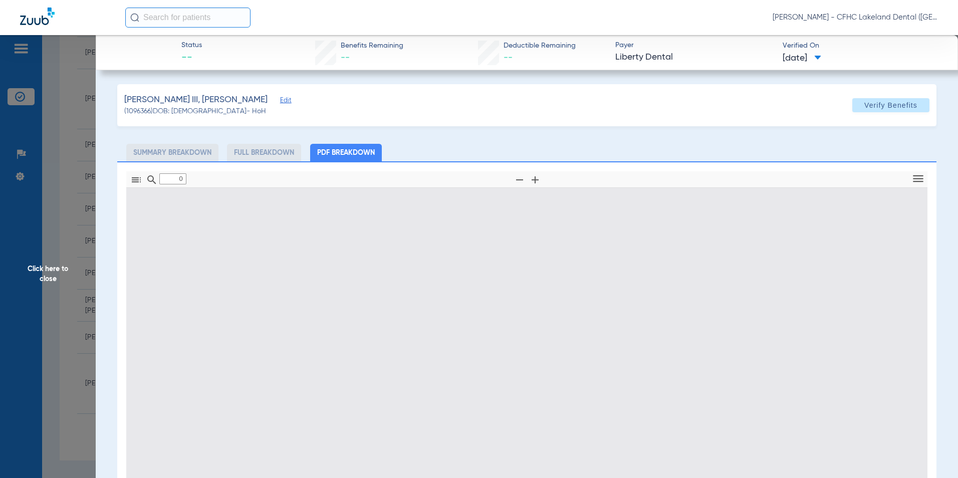
type input "1"
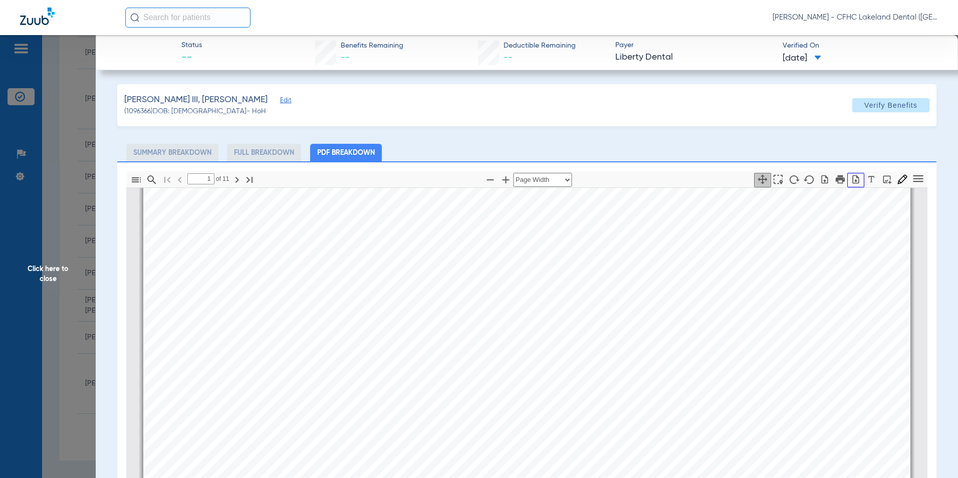
click at [853, 177] on icon "button" at bounding box center [856, 179] width 7 height 9
click at [61, 278] on span "Click here to close" at bounding box center [48, 274] width 96 height 478
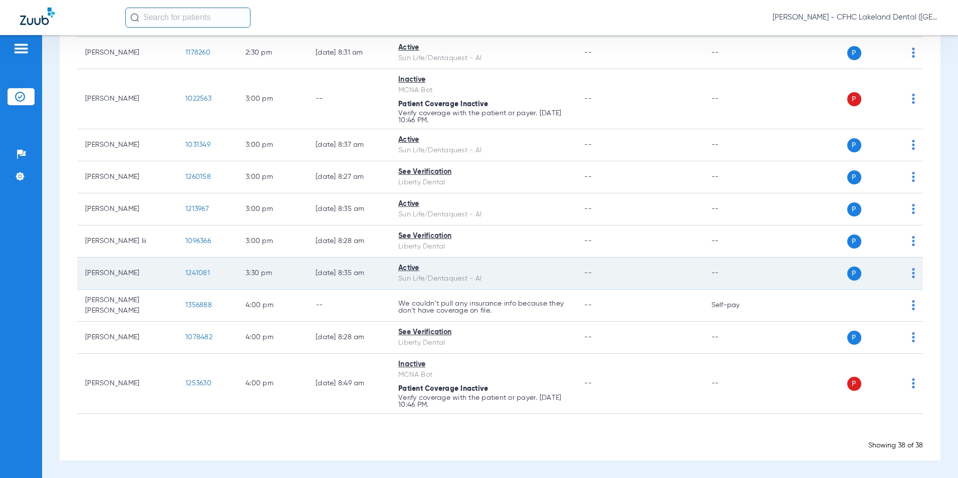
click at [196, 274] on span "1241081" at bounding box center [197, 273] width 25 height 7
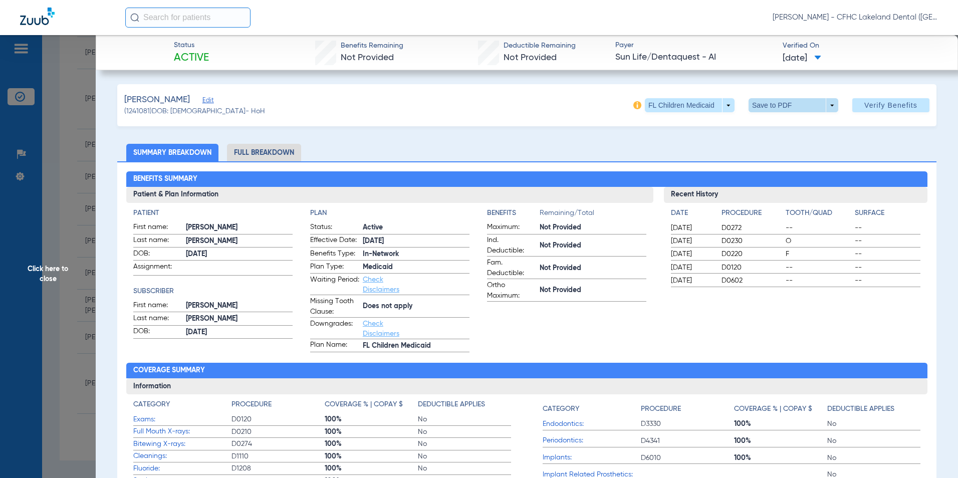
click at [813, 108] on span at bounding box center [794, 105] width 90 height 14
click at [784, 129] on button "insert_drive_file Save to PDF" at bounding box center [780, 125] width 76 height 20
click at [60, 286] on span "Click here to close" at bounding box center [48, 274] width 96 height 478
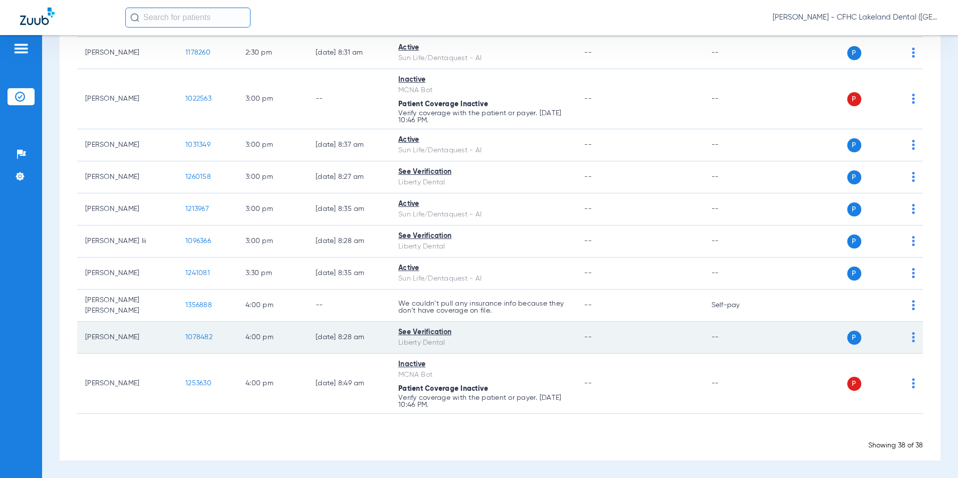
click at [194, 340] on span "1078482" at bounding box center [198, 337] width 27 height 7
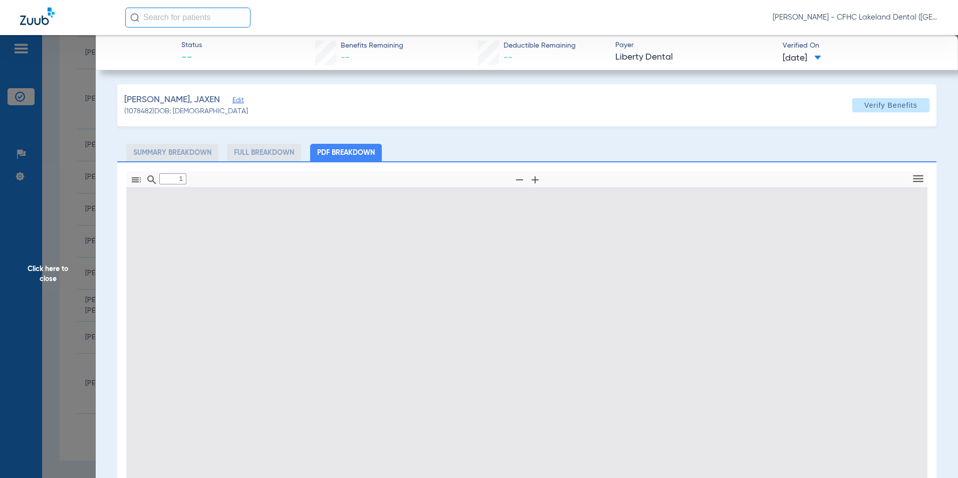
type input "0"
select select "page-width"
type input "1"
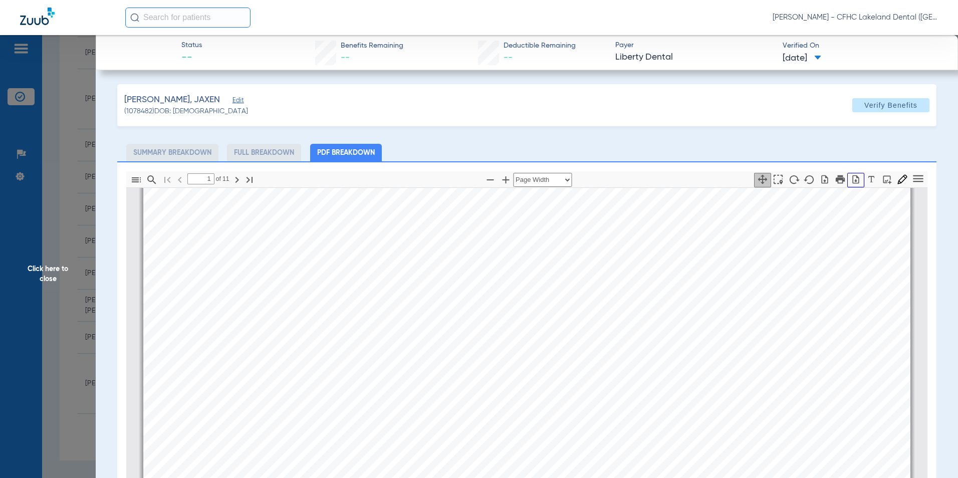
click at [853, 179] on icon "button" at bounding box center [856, 179] width 7 height 9
click at [29, 277] on span "Click here to close" at bounding box center [48, 274] width 96 height 478
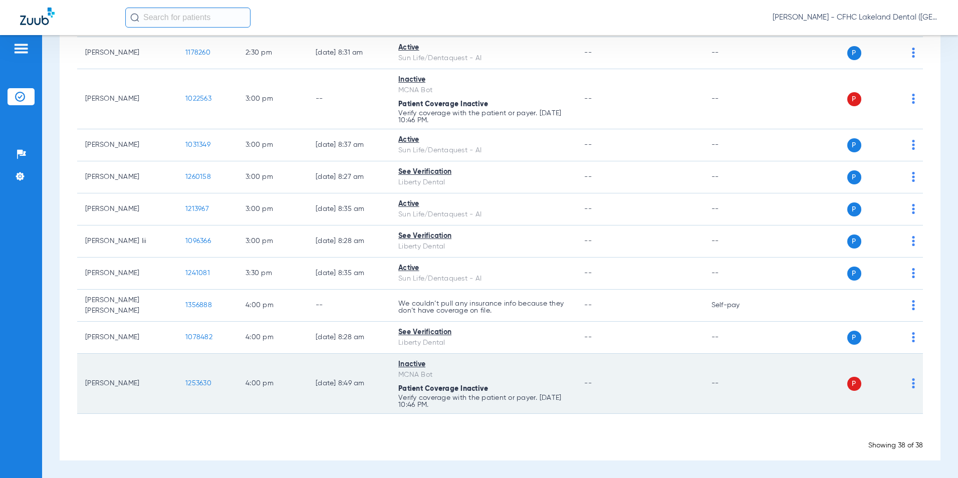
click at [194, 382] on span "1253630" at bounding box center [198, 383] width 26 height 7
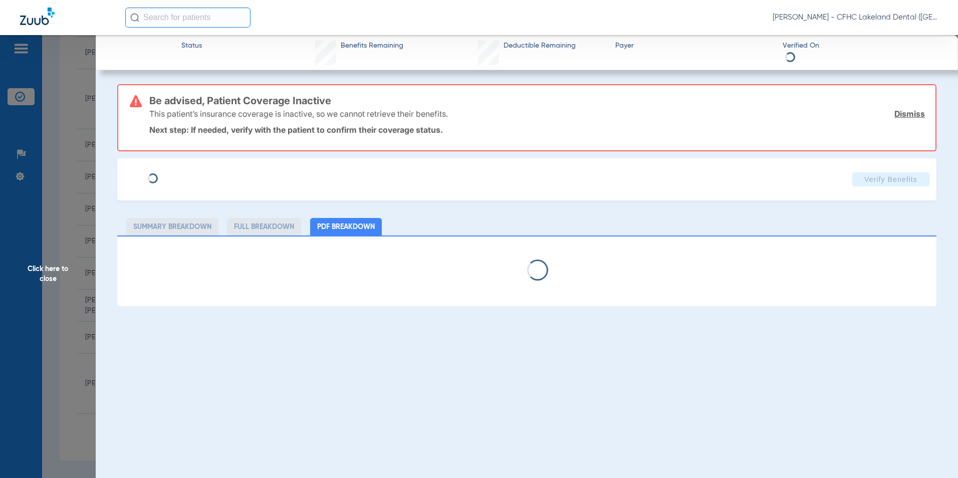
type input "[PERSON_NAME]"
type input "[DATE]"
type input "9314693147"
type input "99999"
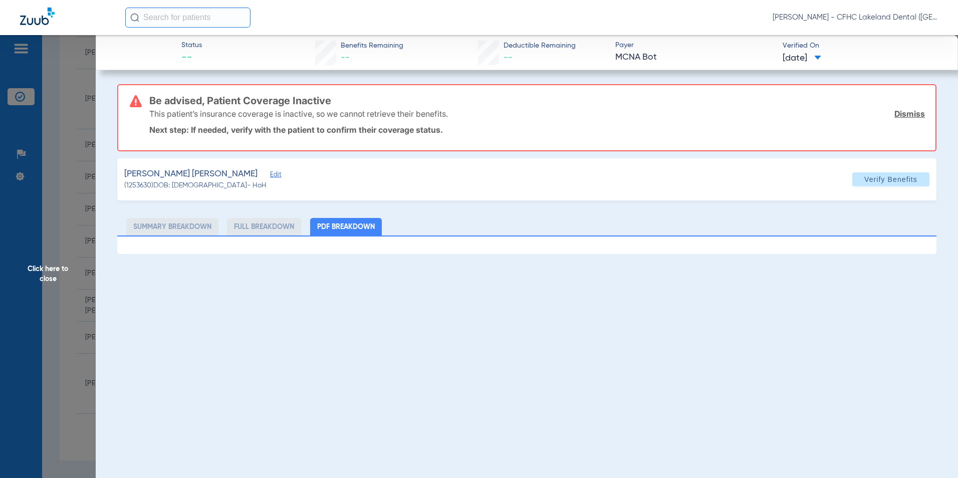
click at [270, 177] on span "Edit" at bounding box center [274, 176] width 9 height 10
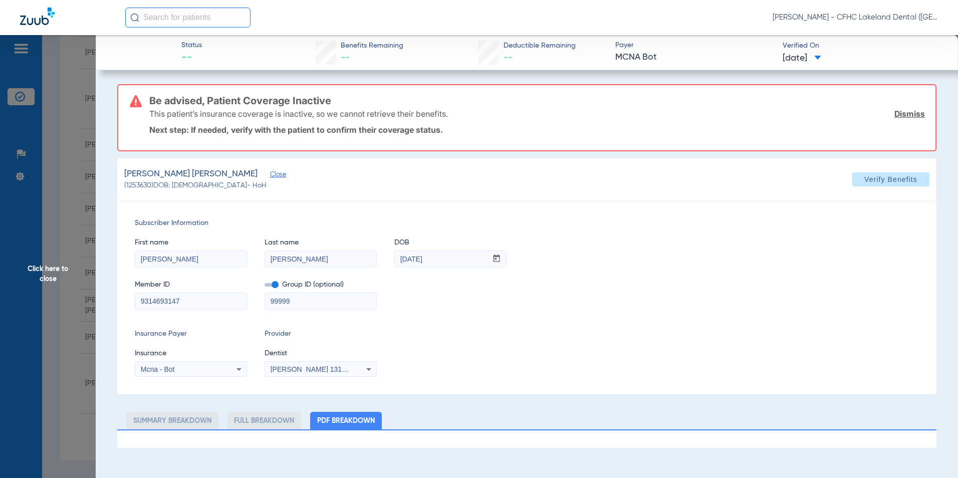
drag, startPoint x: 188, startPoint y: 299, endPoint x: 120, endPoint y: 305, distance: 67.9
click at [119, 306] on div "Subscriber Information First name [PERSON_NAME] Last name [PERSON_NAME] mm / dd…" at bounding box center [526, 297] width 819 height 194
click at [37, 268] on span "Click here to close" at bounding box center [48, 274] width 96 height 478
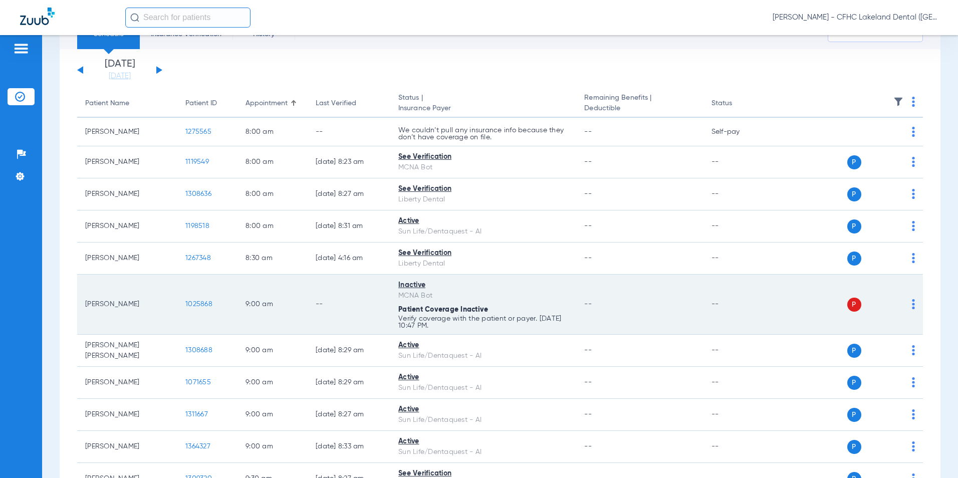
scroll to position [0, 0]
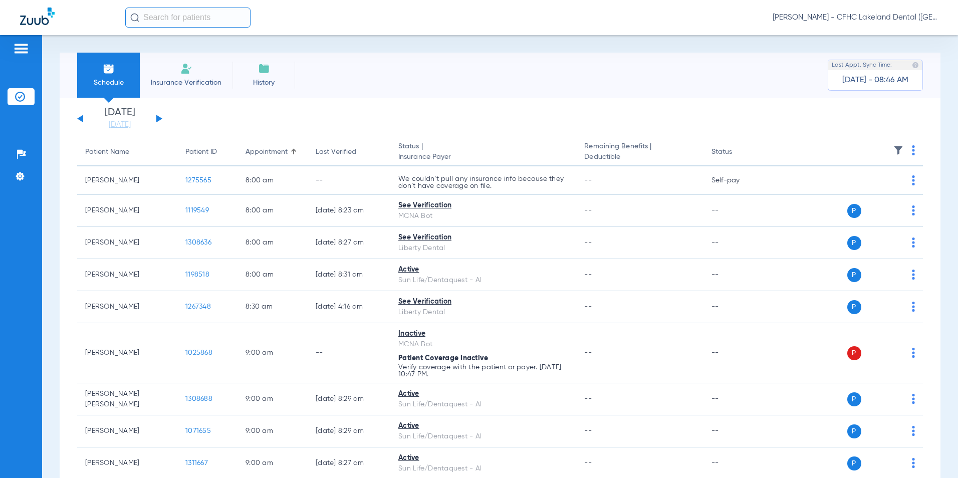
click at [195, 79] on span "Insurance Verification" at bounding box center [186, 83] width 78 height 10
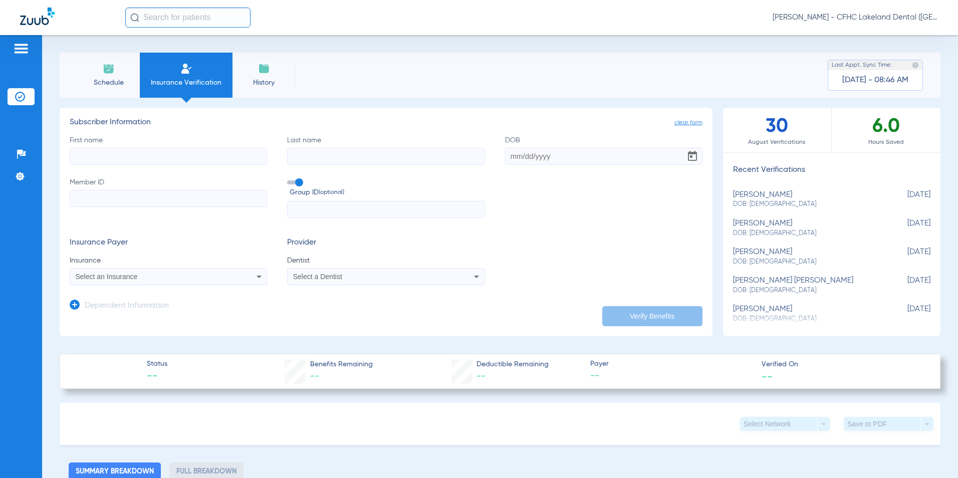
click at [158, 157] on input "First name" at bounding box center [168, 156] width 197 height 17
type input "DAIRYON"
type input "[PERSON_NAME]"
type input "[DATE]"
type input "9608389186"
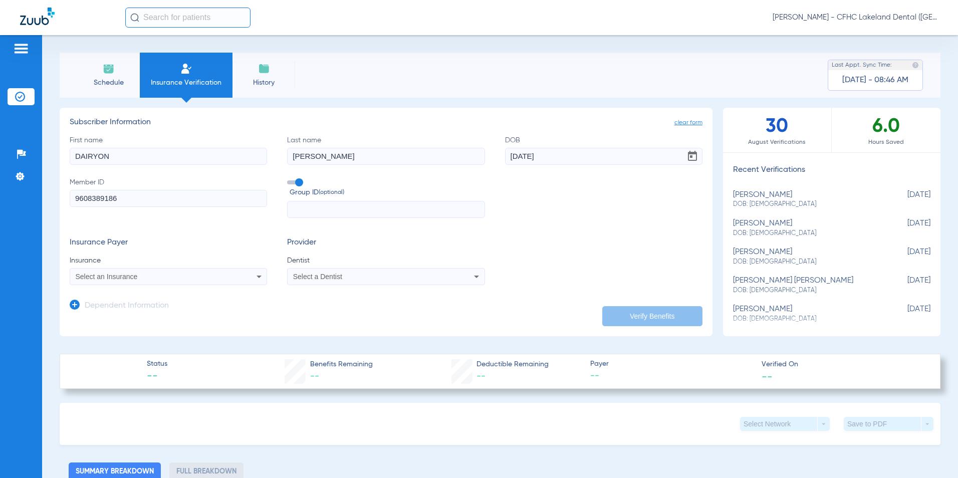
click at [185, 280] on div "Select an Insurance" at bounding box center [168, 277] width 196 height 12
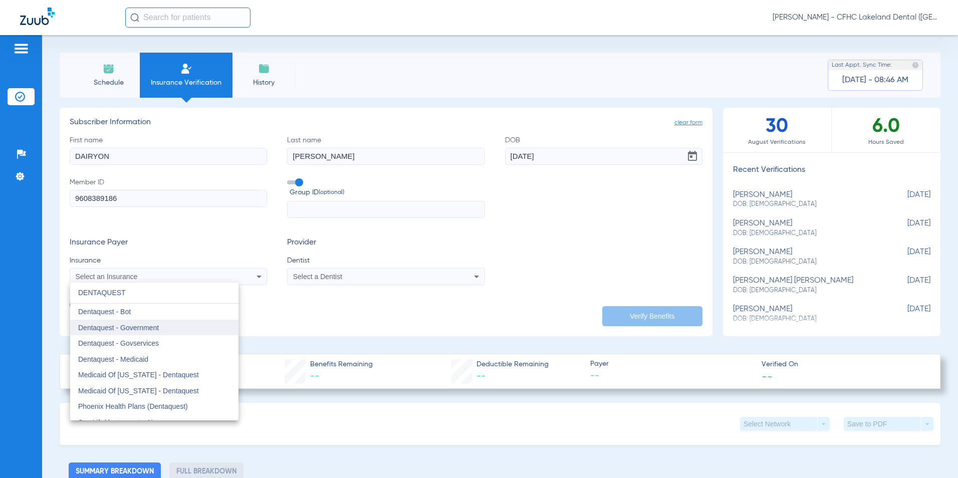
type input "DENTAQUEST"
click at [141, 325] on span "Dentaquest - Government" at bounding box center [118, 328] width 81 height 8
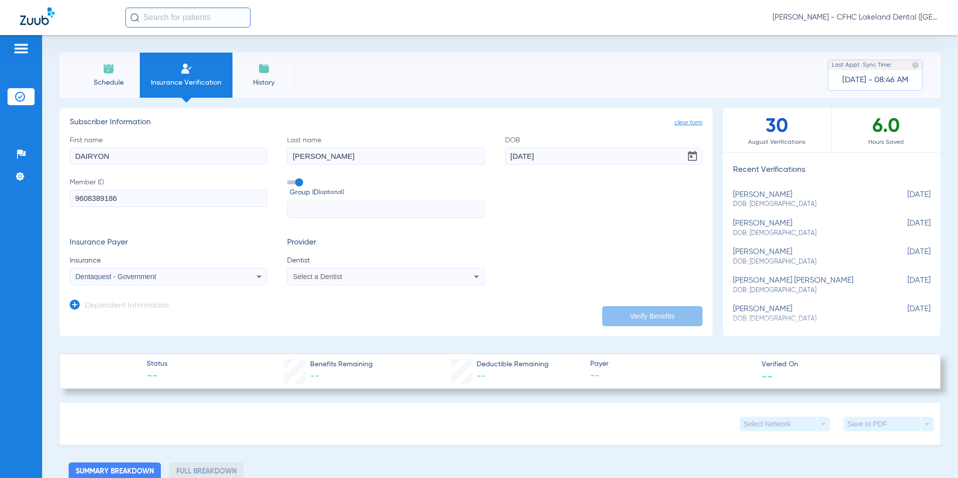
click at [368, 275] on div "Select a Dentist" at bounding box center [367, 276] width 149 height 7
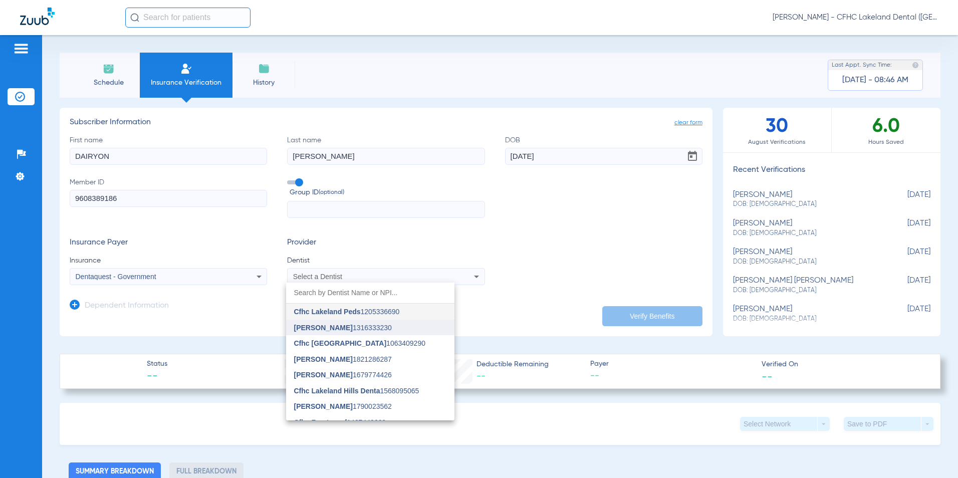
click at [346, 324] on span "[PERSON_NAME] 1316333230" at bounding box center [343, 327] width 98 height 7
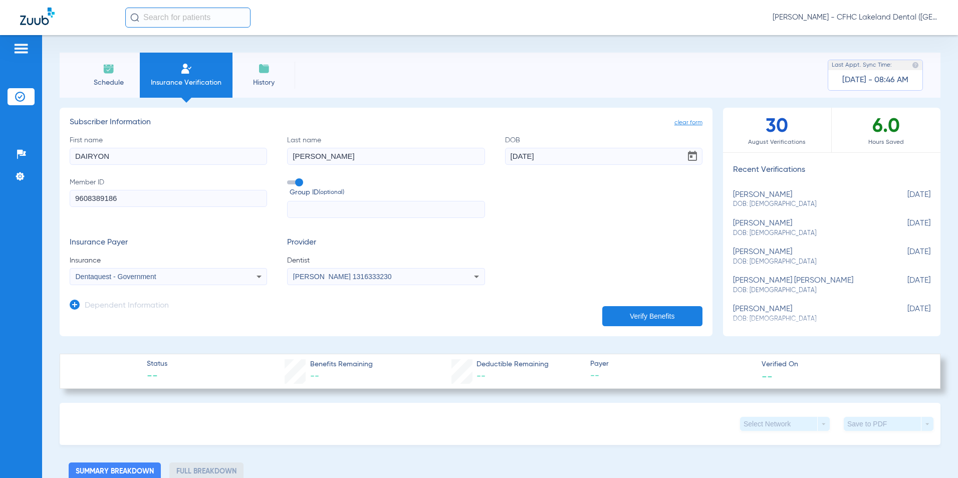
click at [639, 317] on button "Verify Benefits" at bounding box center [652, 316] width 100 height 20
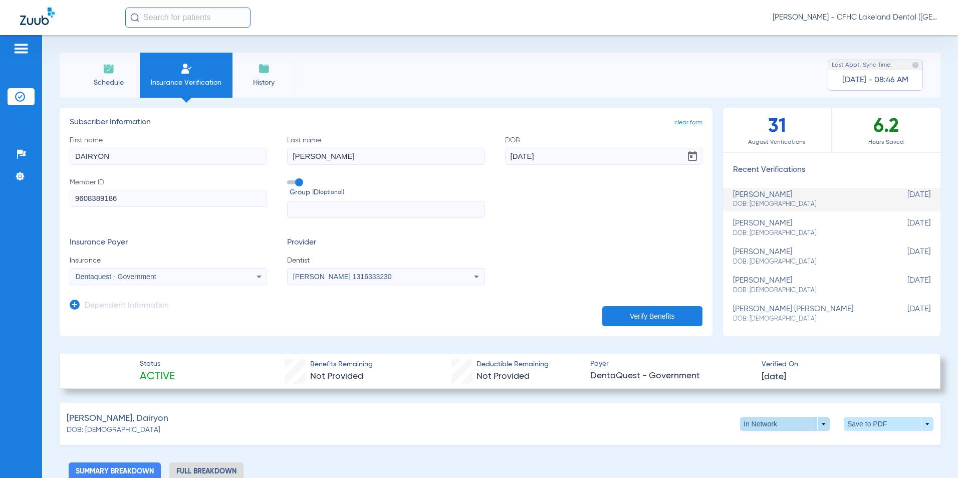
click at [776, 417] on span at bounding box center [785, 424] width 24 height 24
click at [862, 424] on div at bounding box center [479, 239] width 958 height 478
click at [858, 426] on span at bounding box center [889, 424] width 90 height 14
click at [798, 449] on button "insert_drive_file Save to PDF" at bounding box center [796, 443] width 76 height 20
